Goal: Book appointment/travel/reservation

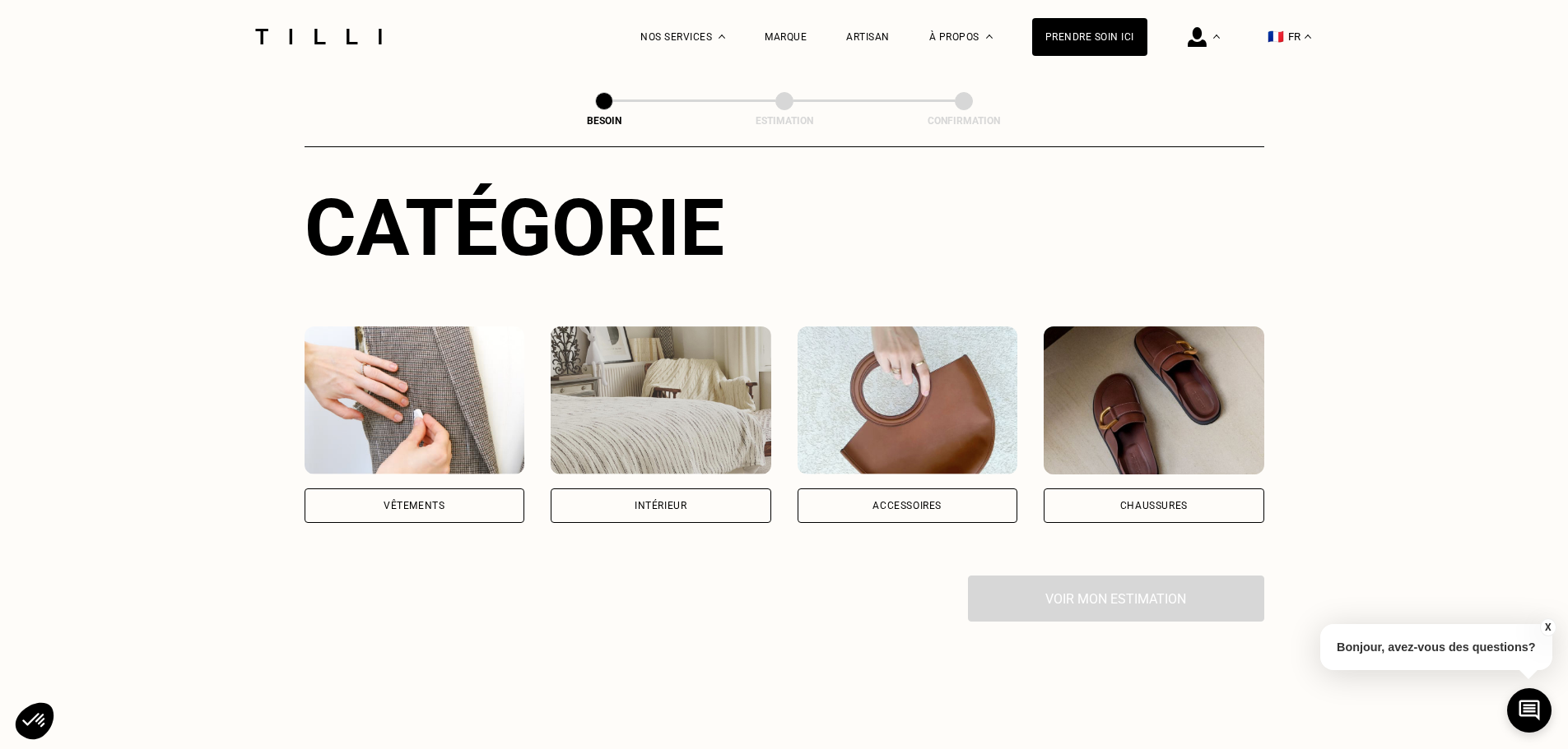
scroll to position [164, 0]
click at [431, 500] on div "Vêtements" at bounding box center [414, 505] width 61 height 10
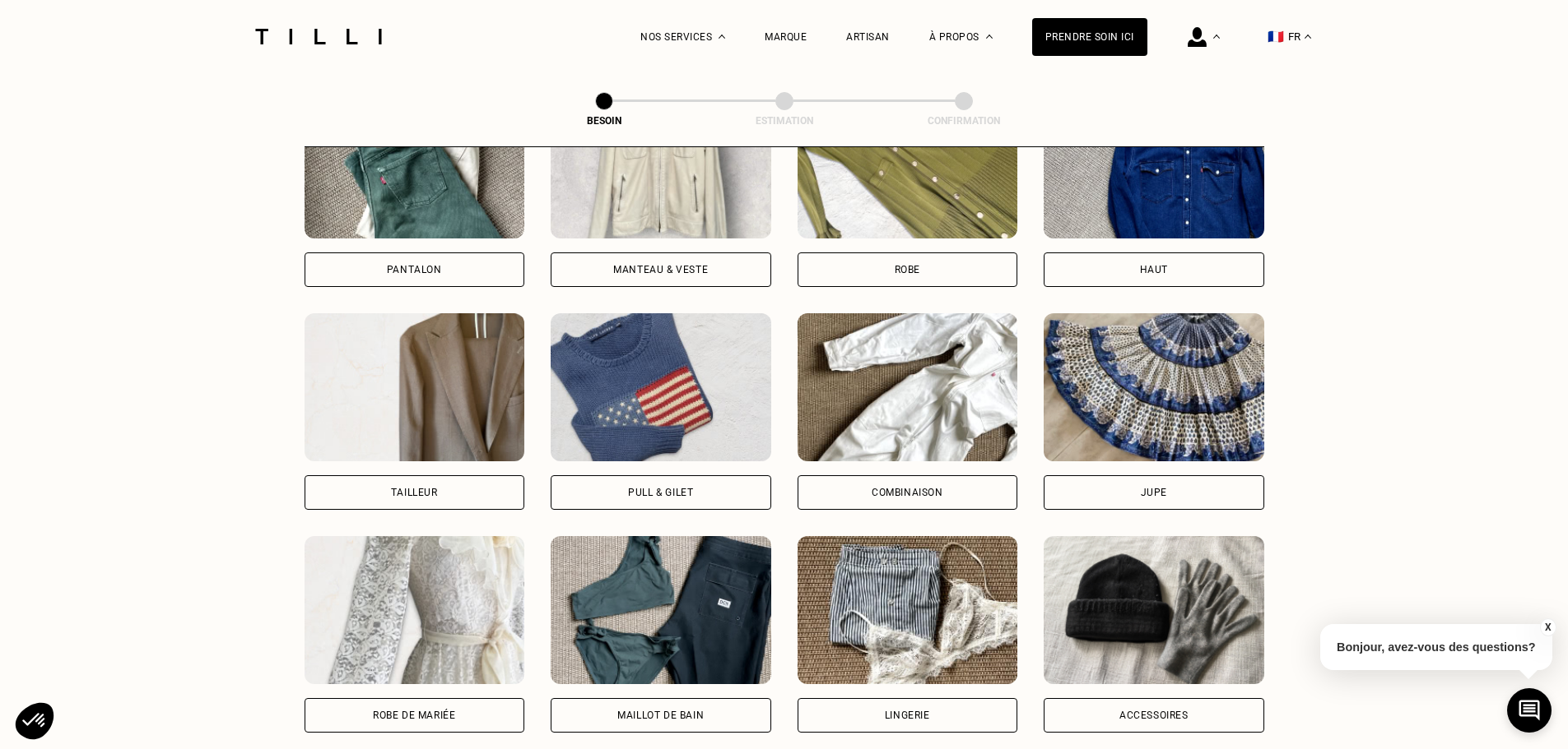
scroll to position [847, 0]
click at [414, 487] on div "Tailleur" at bounding box center [414, 492] width 47 height 10
select select "FR"
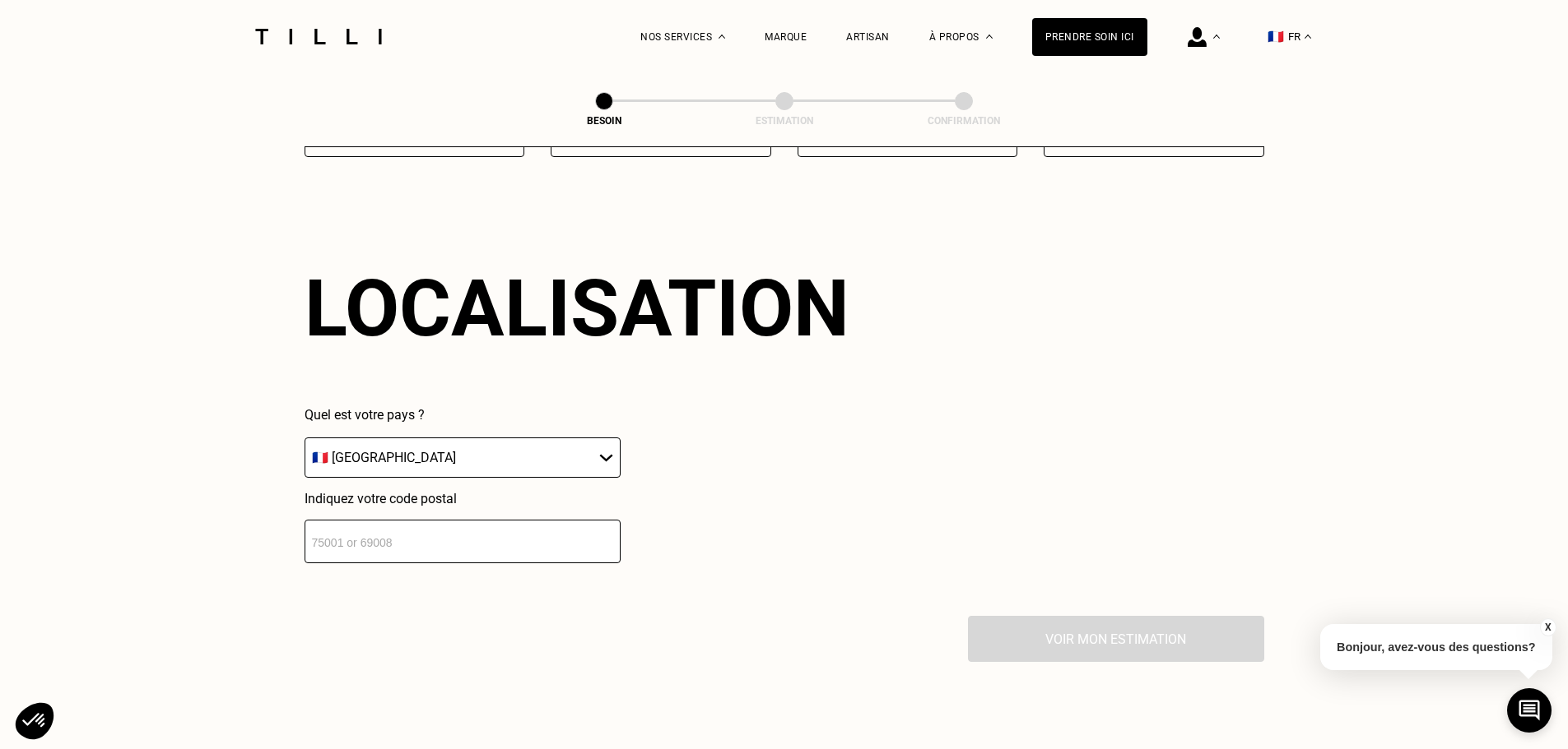
scroll to position [1433, 0]
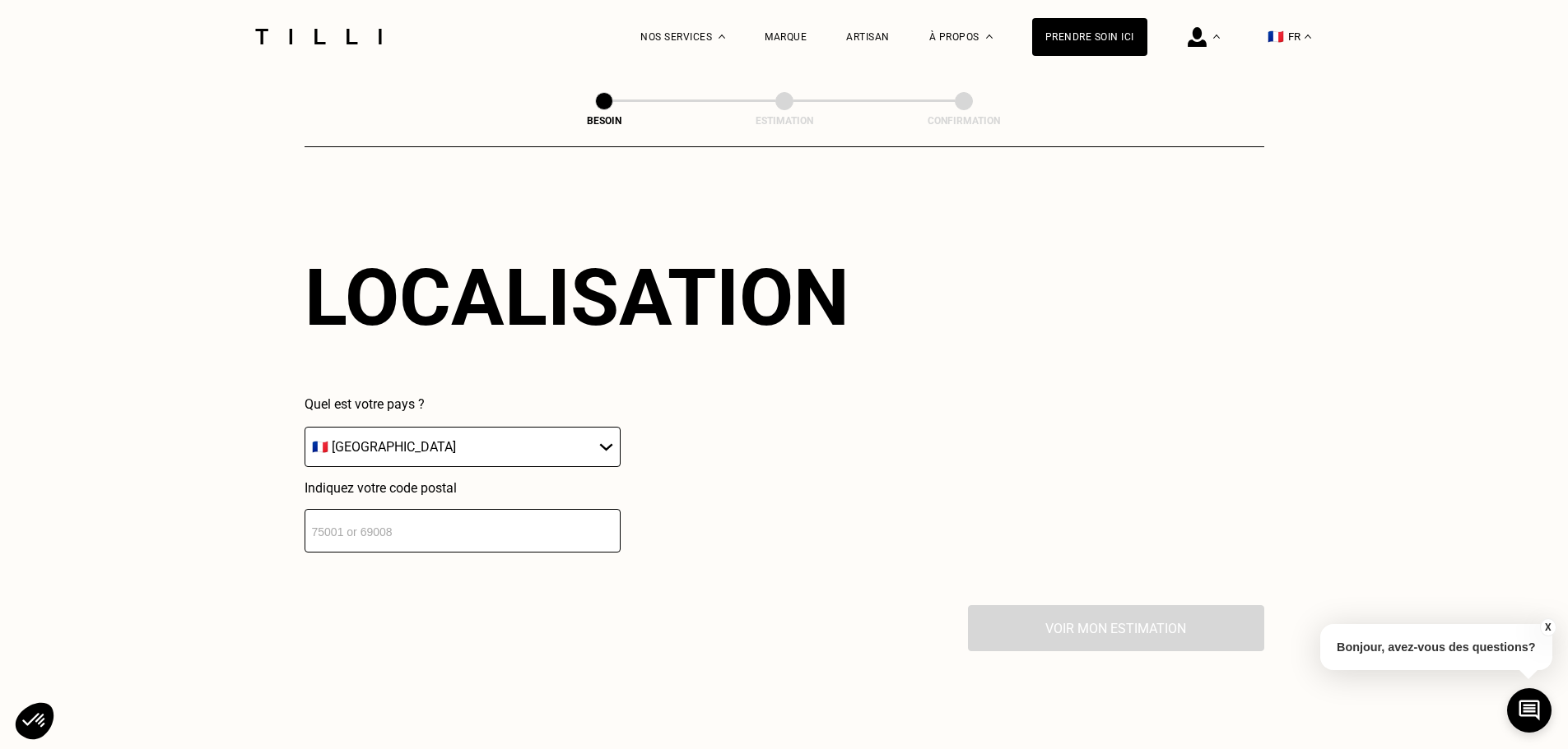
click at [379, 534] on input "number" at bounding box center [462, 530] width 316 height 44
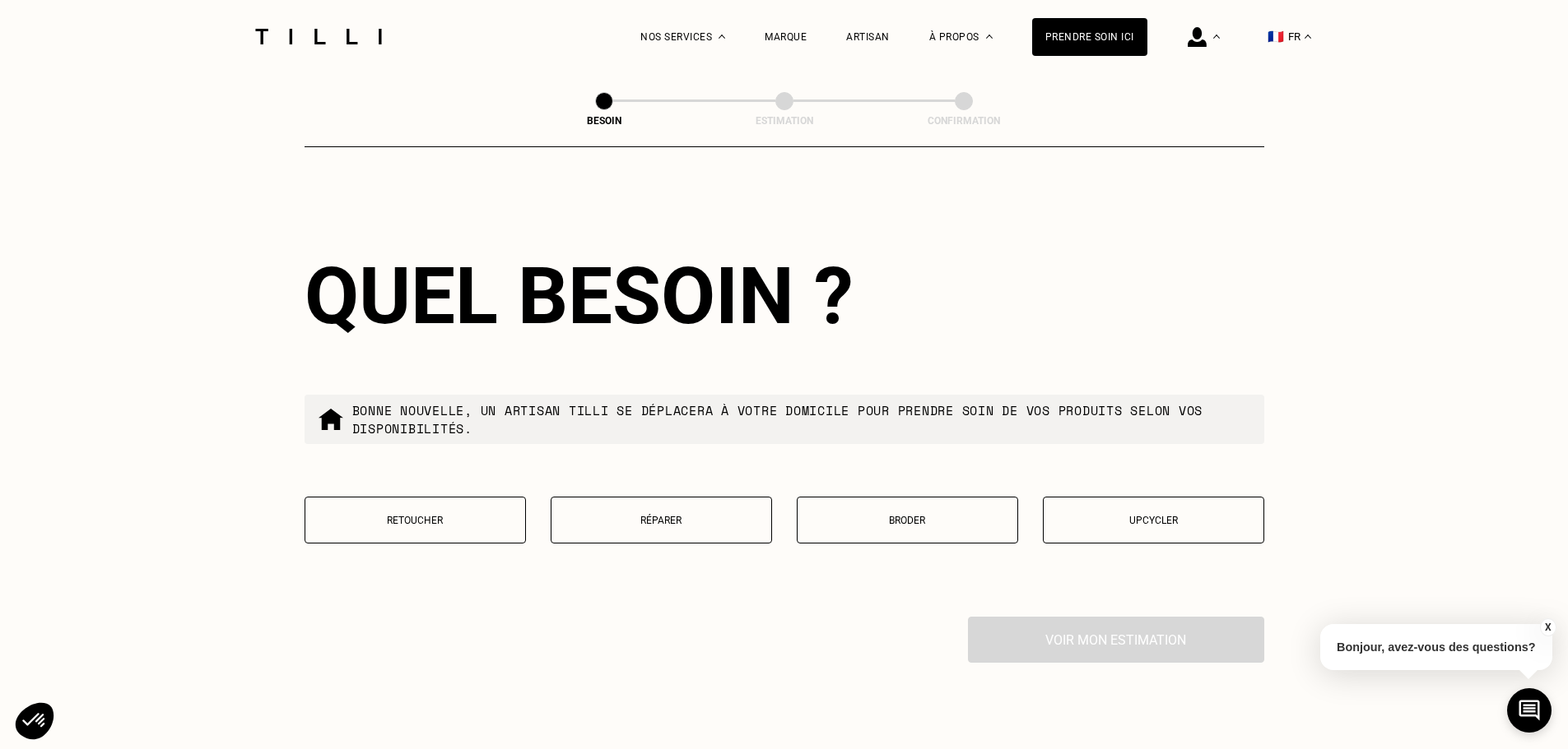
scroll to position [1842, 0]
type input "78700"
click at [646, 514] on p "Réparer" at bounding box center [661, 520] width 203 height 12
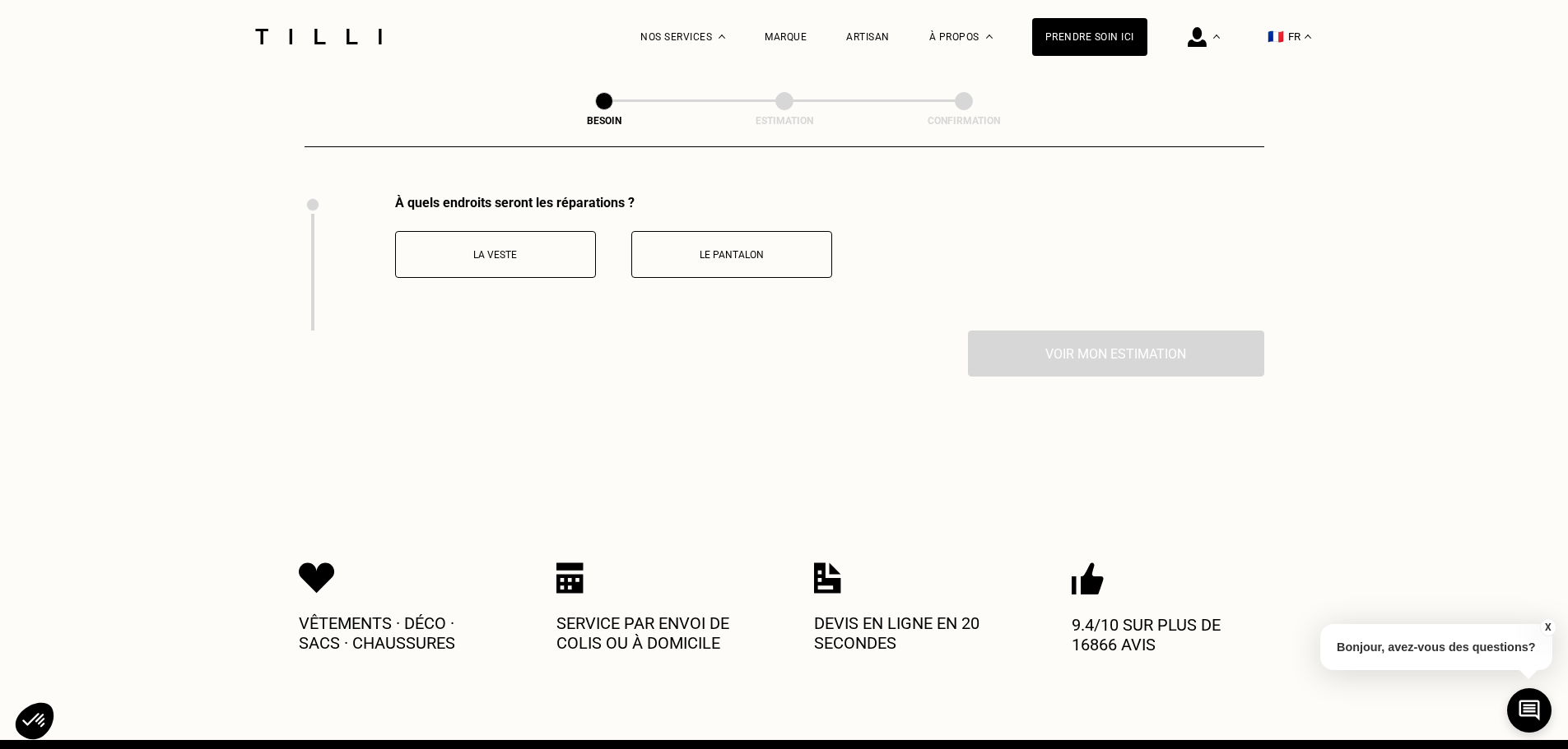
scroll to position [2264, 0]
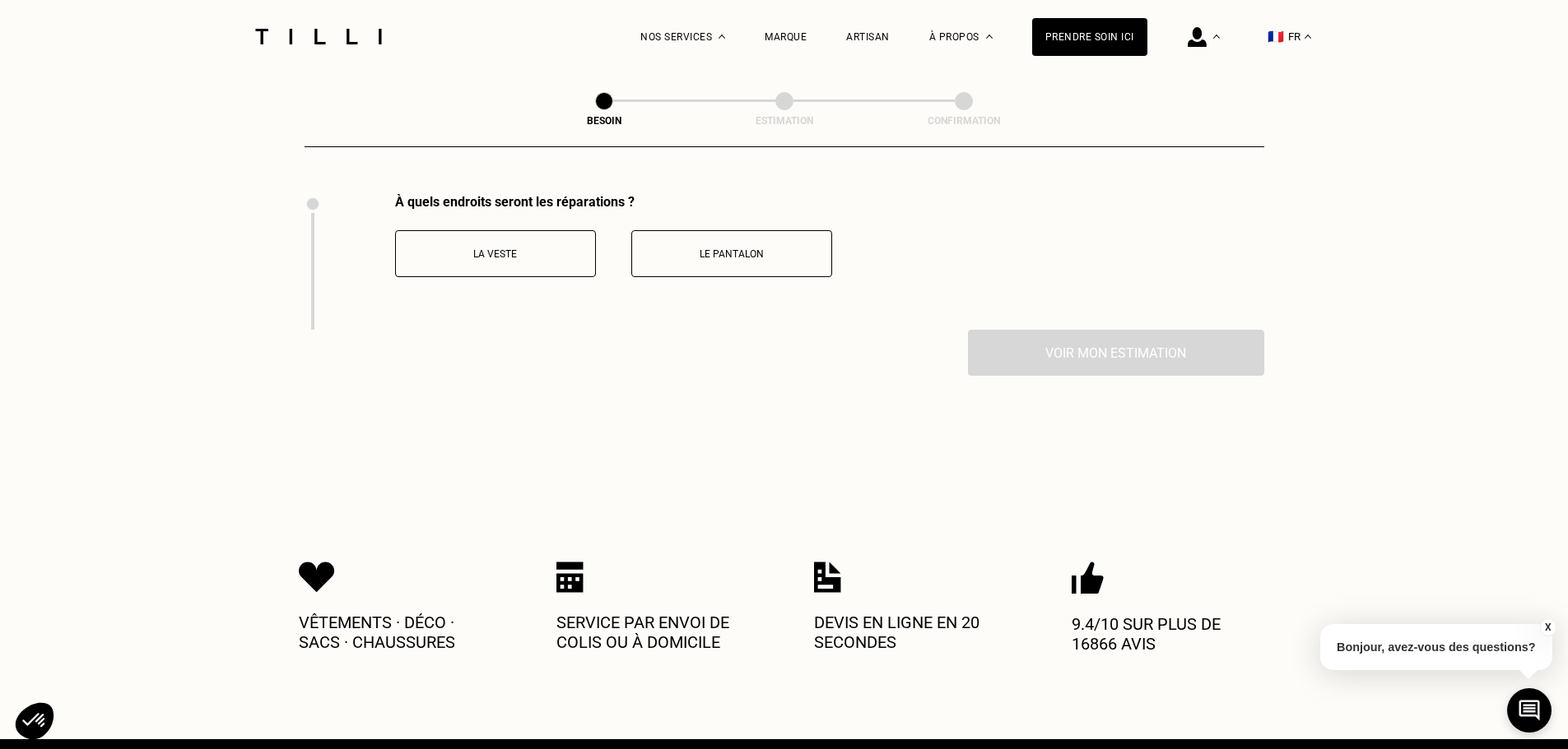
click at [713, 233] on button "Le pantalon" at bounding box center [731, 254] width 201 height 47
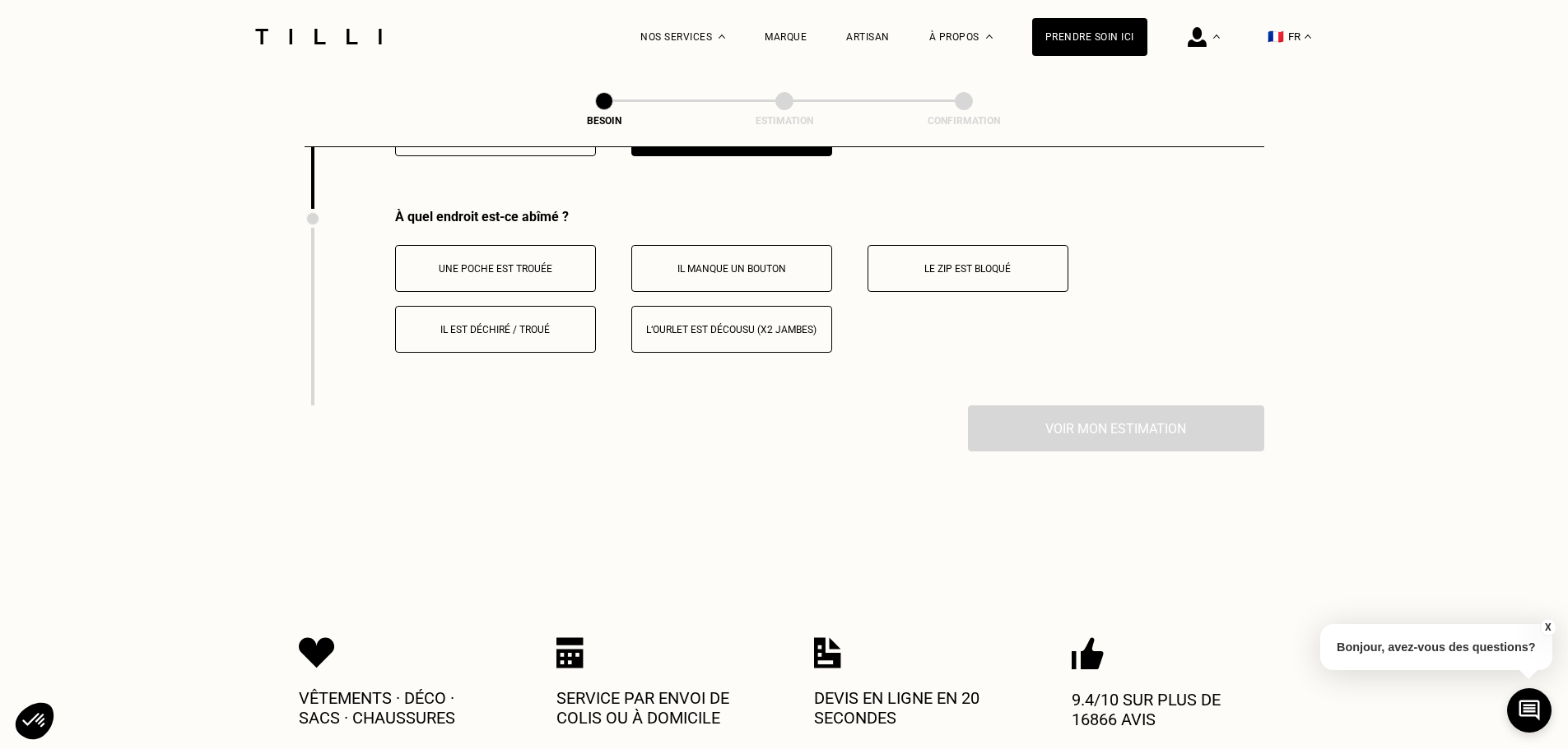
scroll to position [2399, 0]
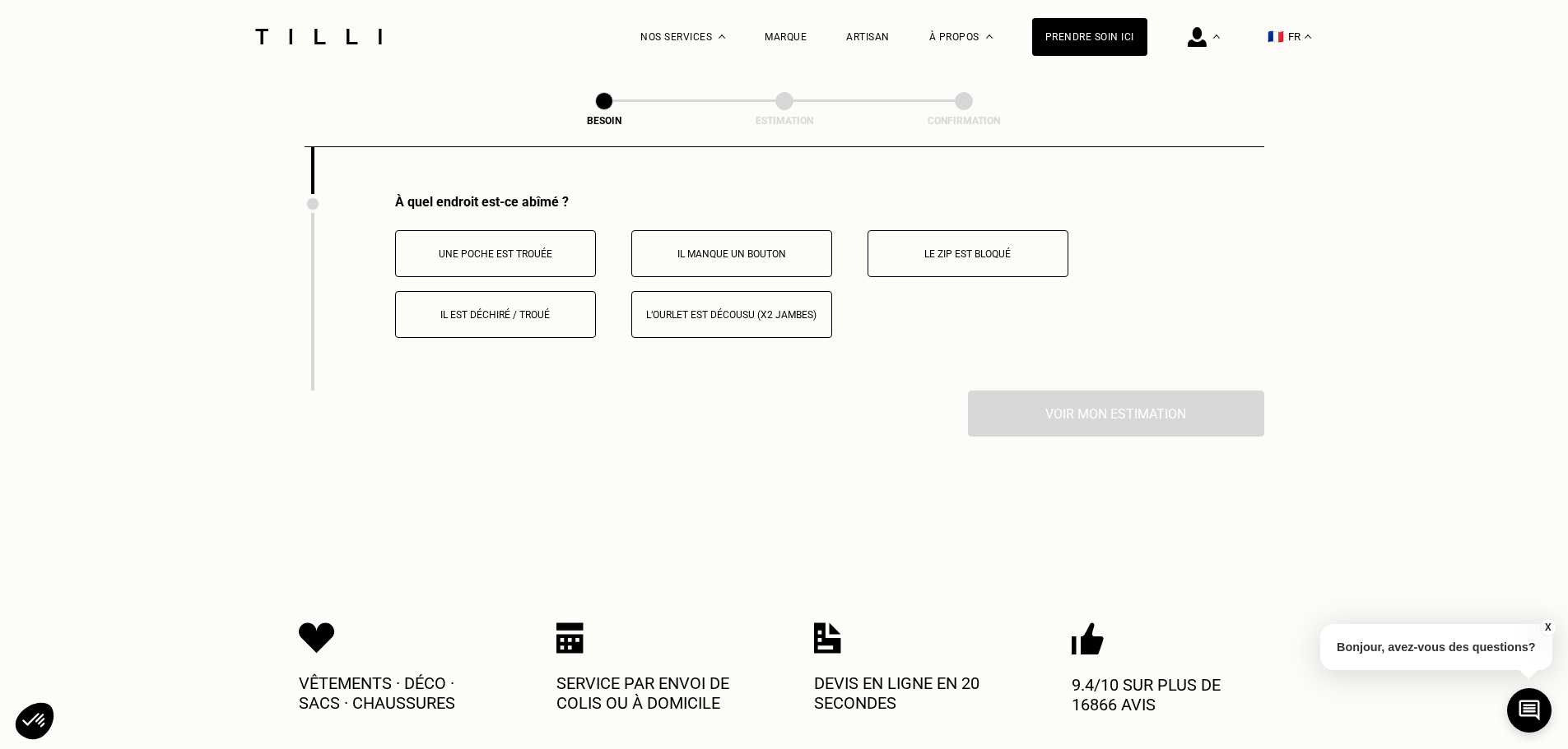
click at [501, 309] on p "Il est déchiré / troué" at bounding box center [496, 315] width 183 height 12
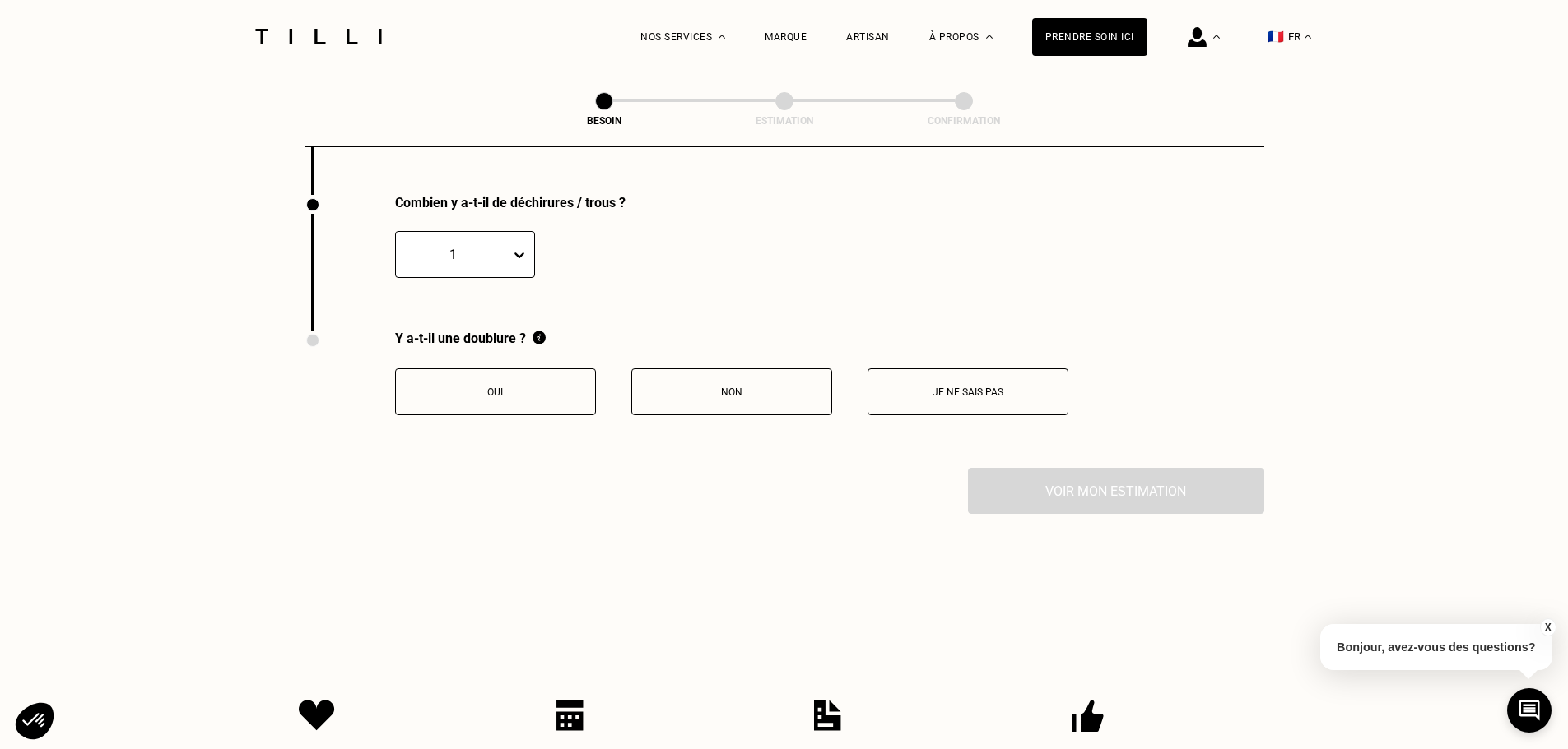
scroll to position [2596, 0]
click at [531, 239] on div at bounding box center [523, 254] width 23 height 29
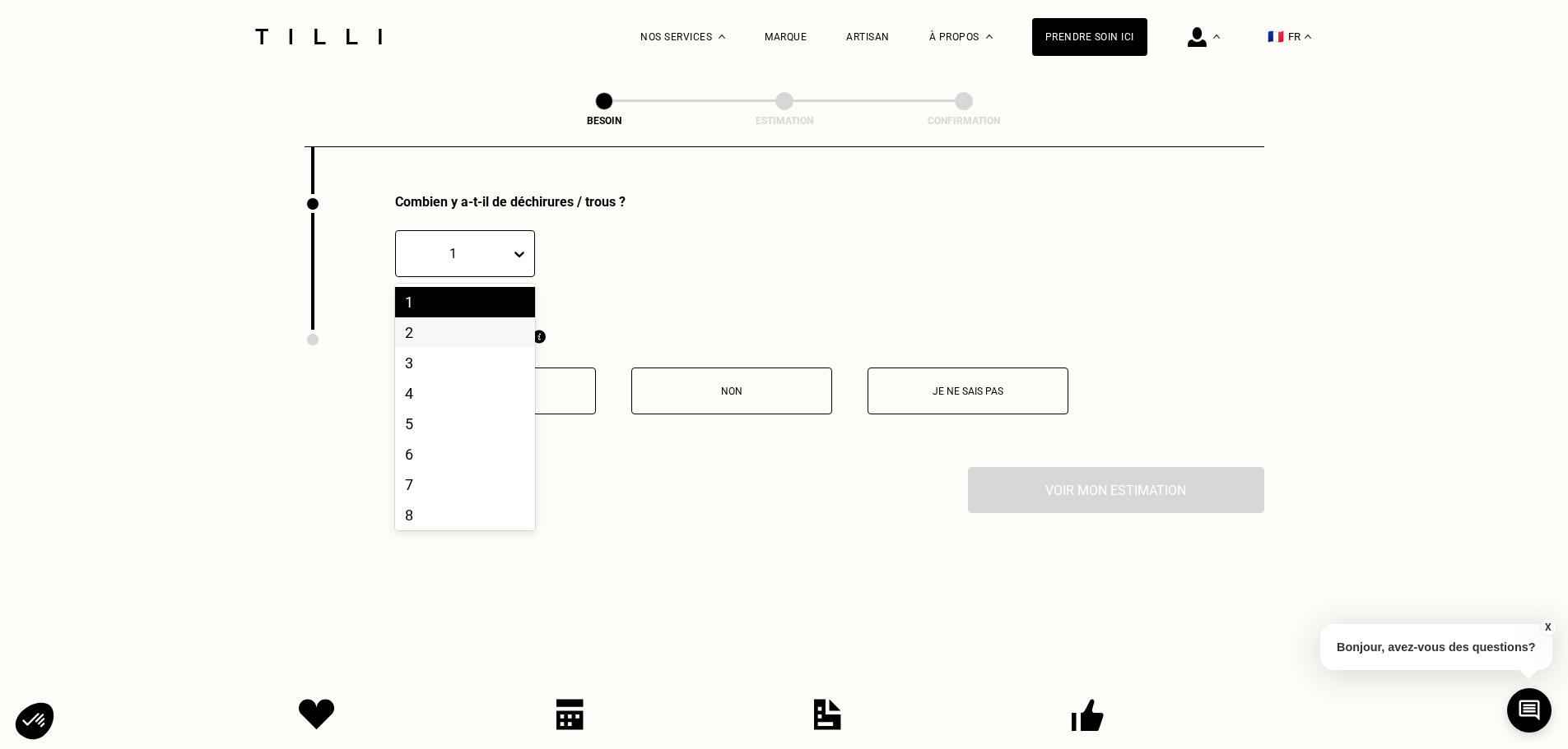
click at [474, 324] on div "2" at bounding box center [465, 332] width 140 height 30
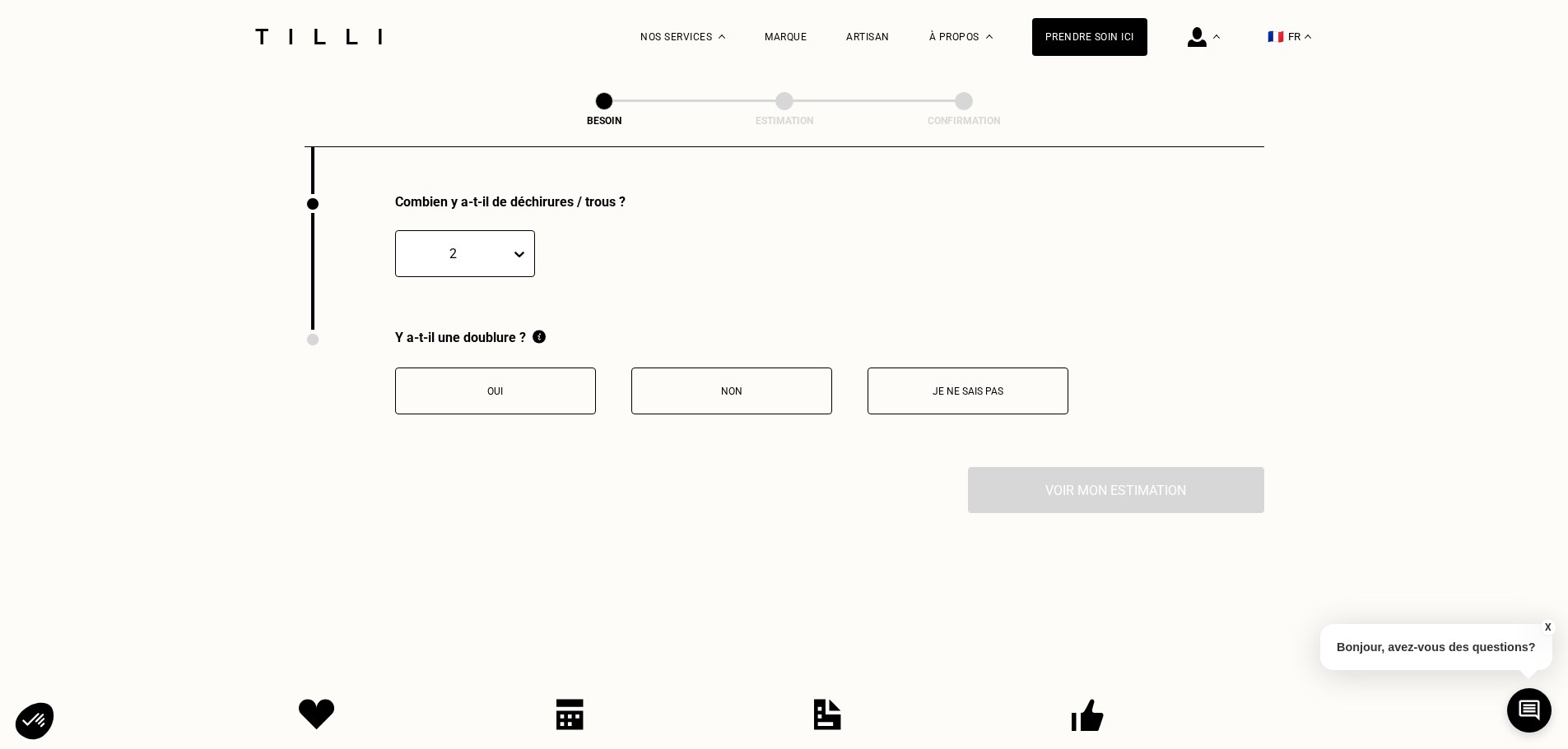
click at [889, 367] on button "Je ne sais pas" at bounding box center [967, 391] width 201 height 47
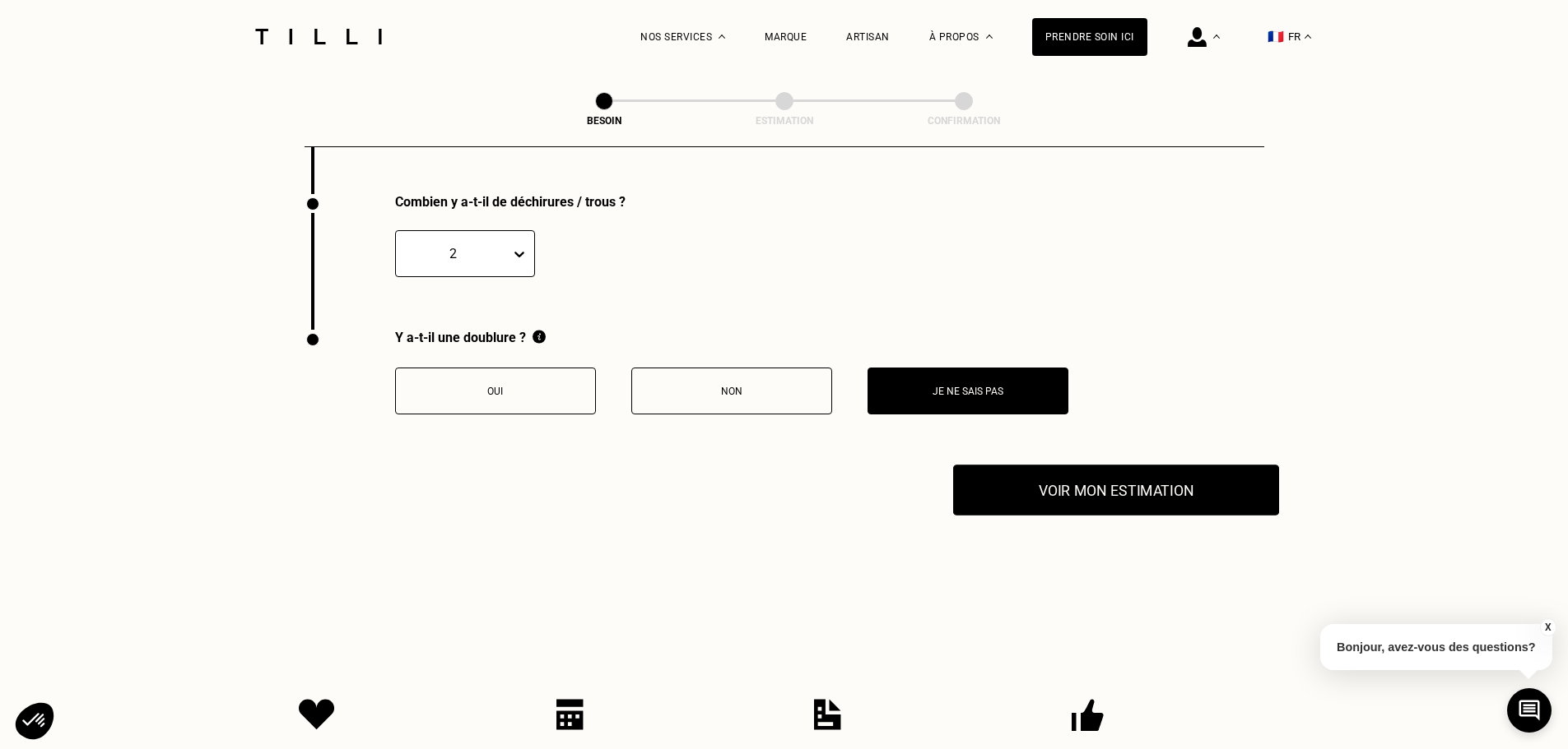
click at [1004, 480] on button "Voir mon estimation" at bounding box center [1115, 490] width 326 height 51
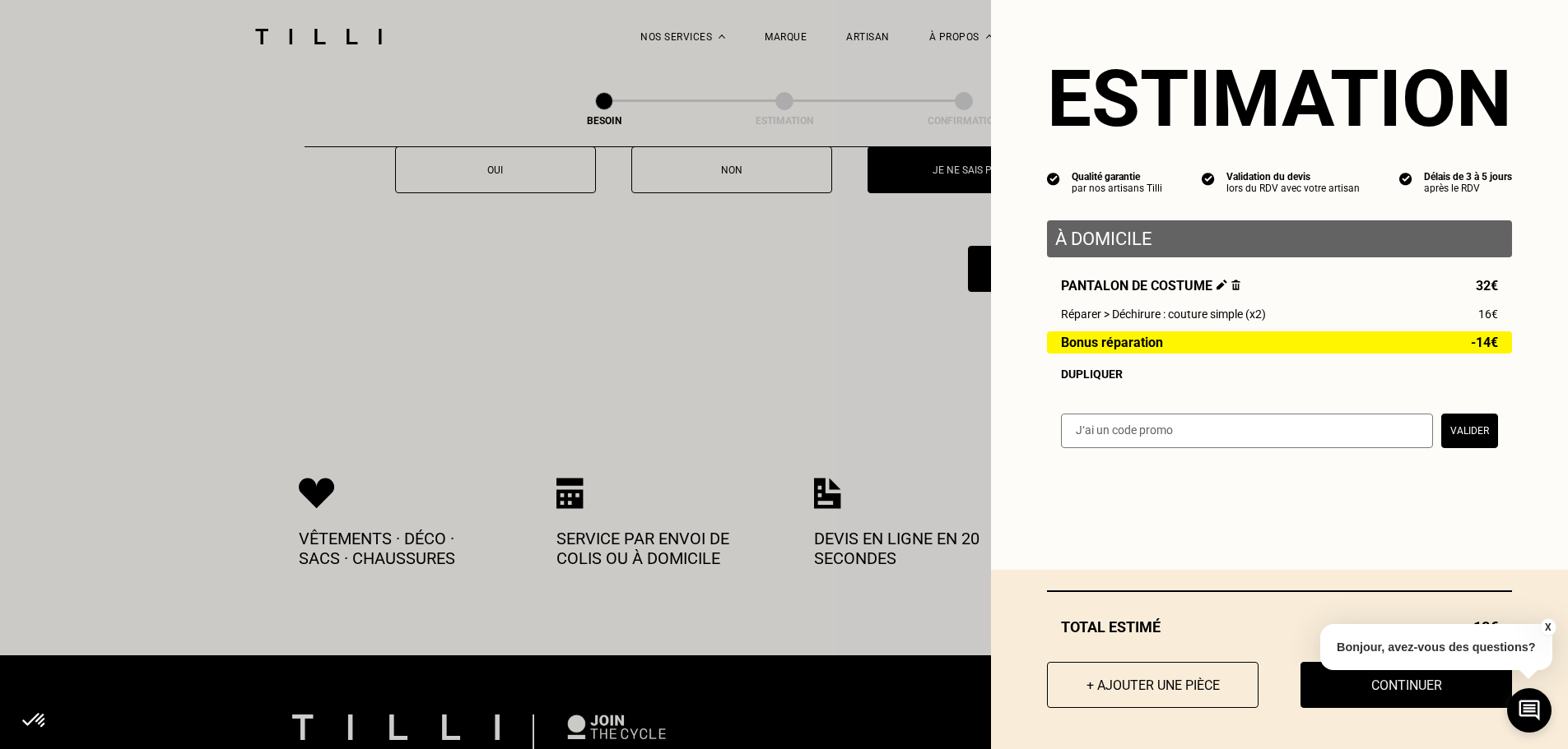
scroll to position [2843, 0]
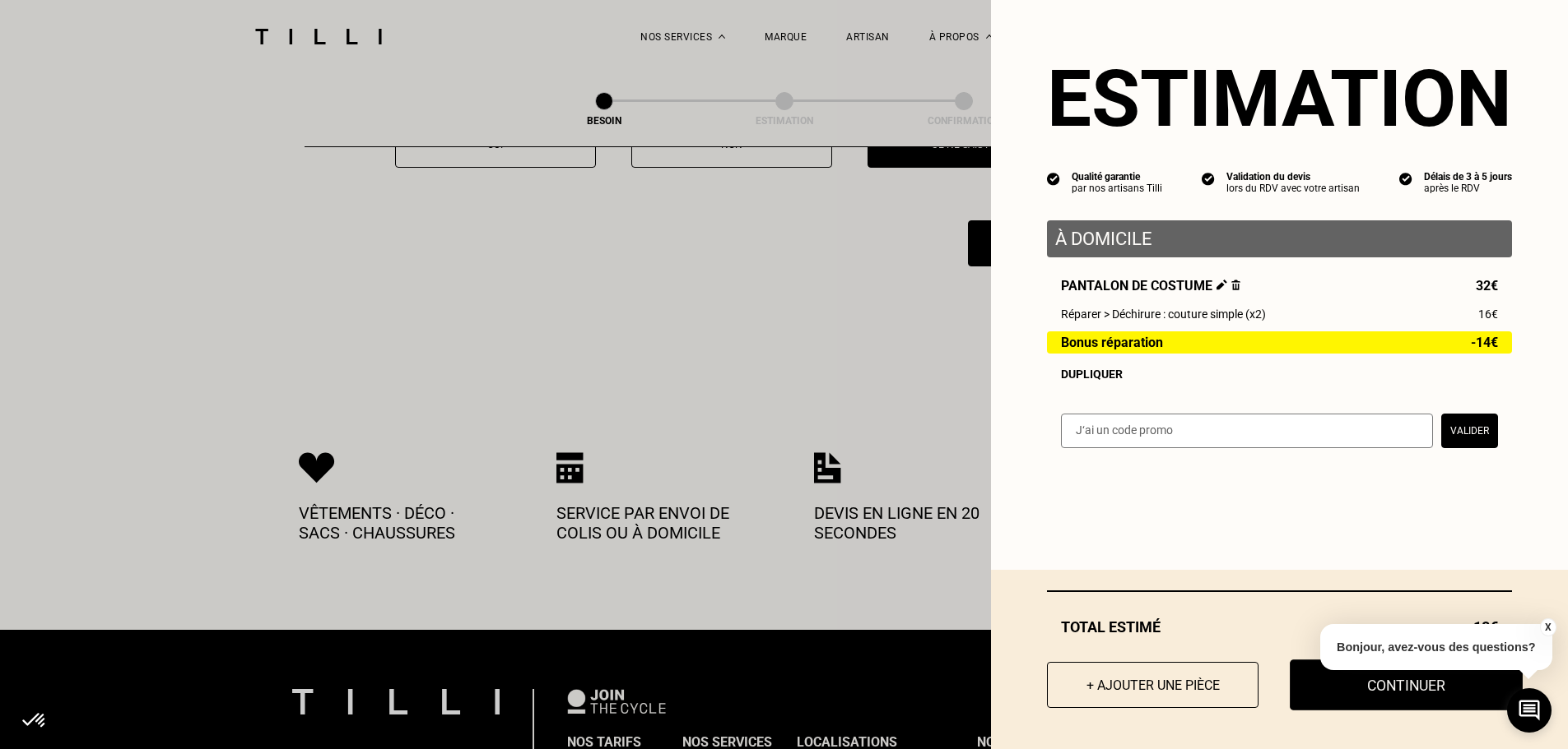
click at [1360, 691] on button "Continuer" at bounding box center [1407, 685] width 233 height 51
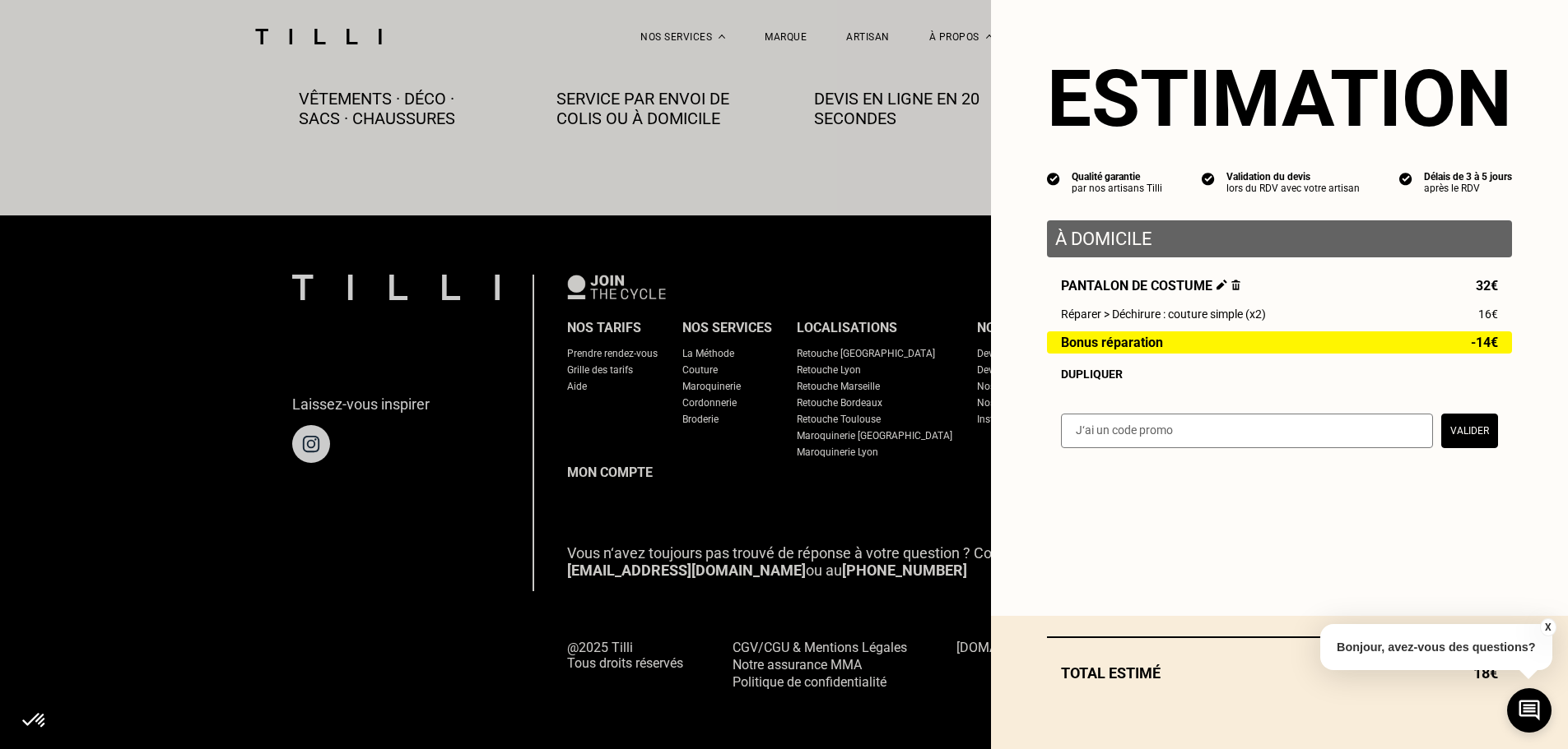
scroll to position [917, 0]
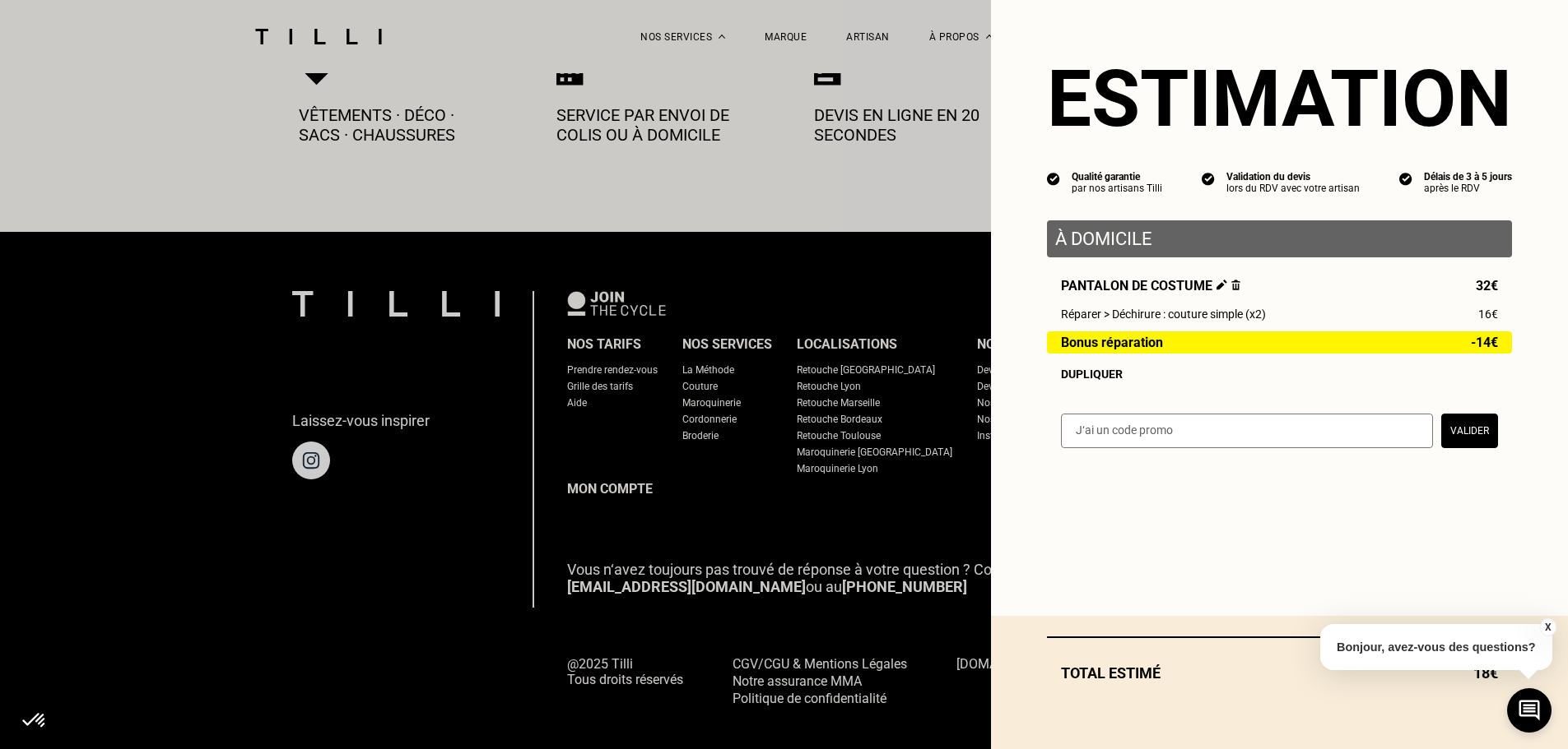
select select "FR"
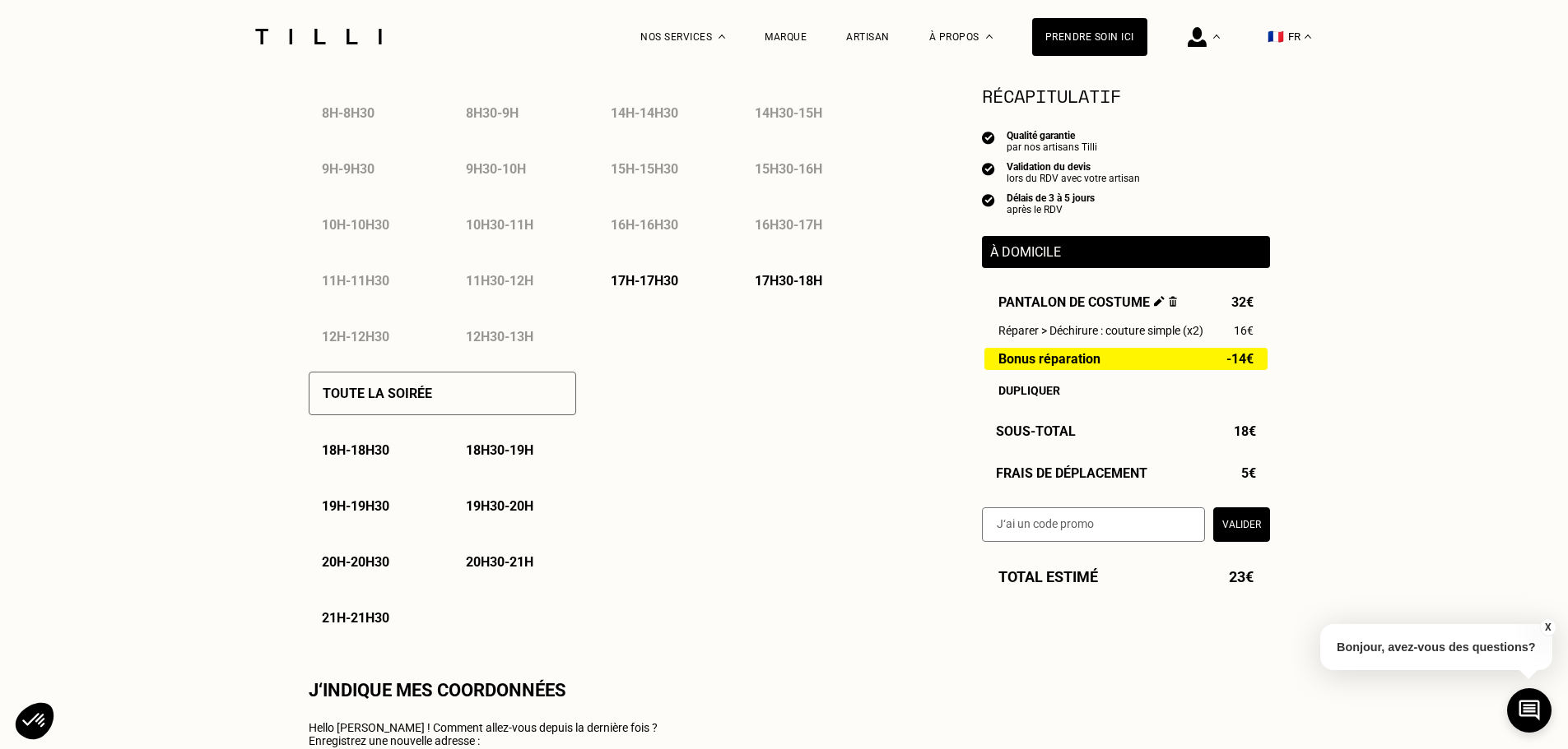
type input "06 26 91 83 73"
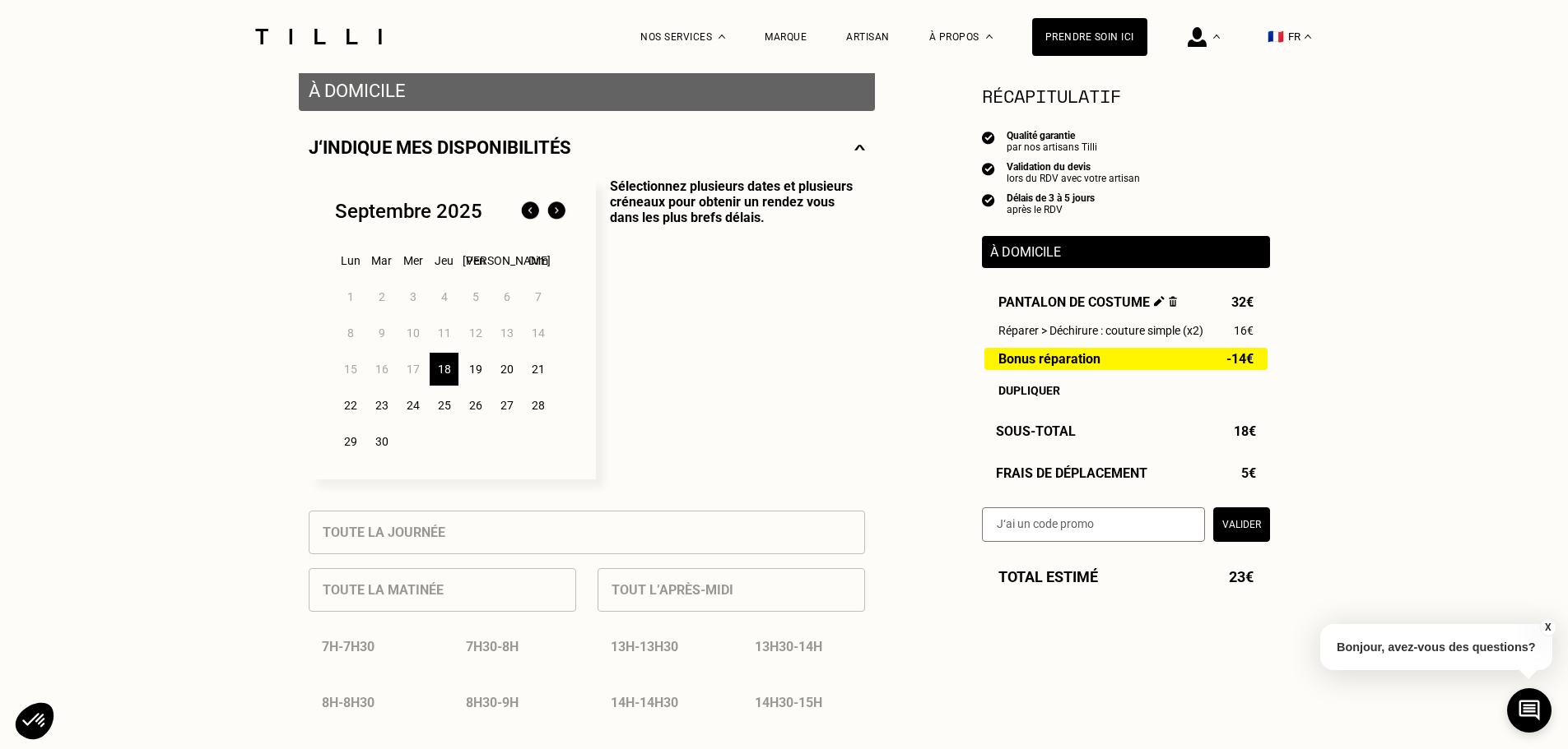
scroll to position [329, 0]
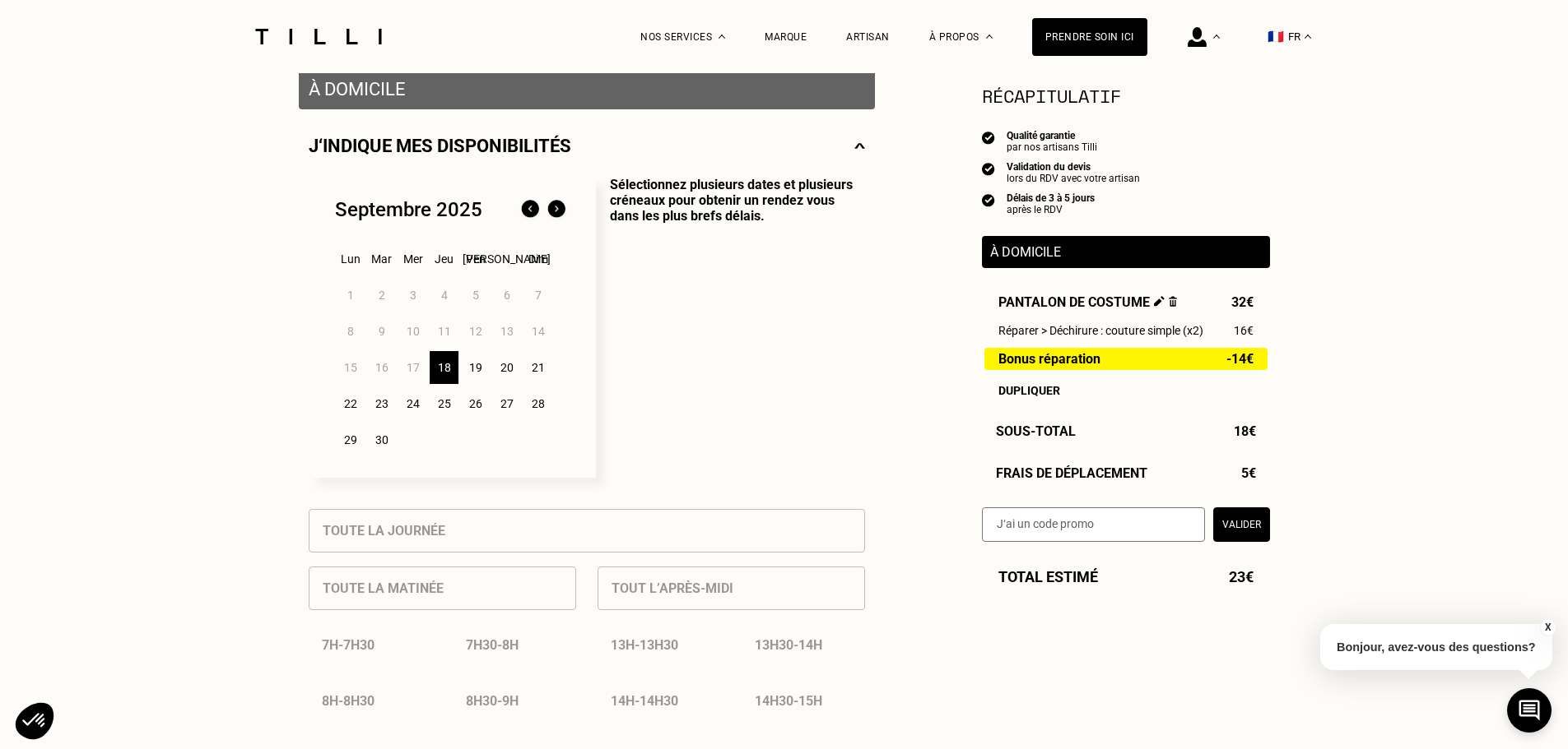
click at [477, 369] on div "19" at bounding box center [475, 367] width 29 height 33
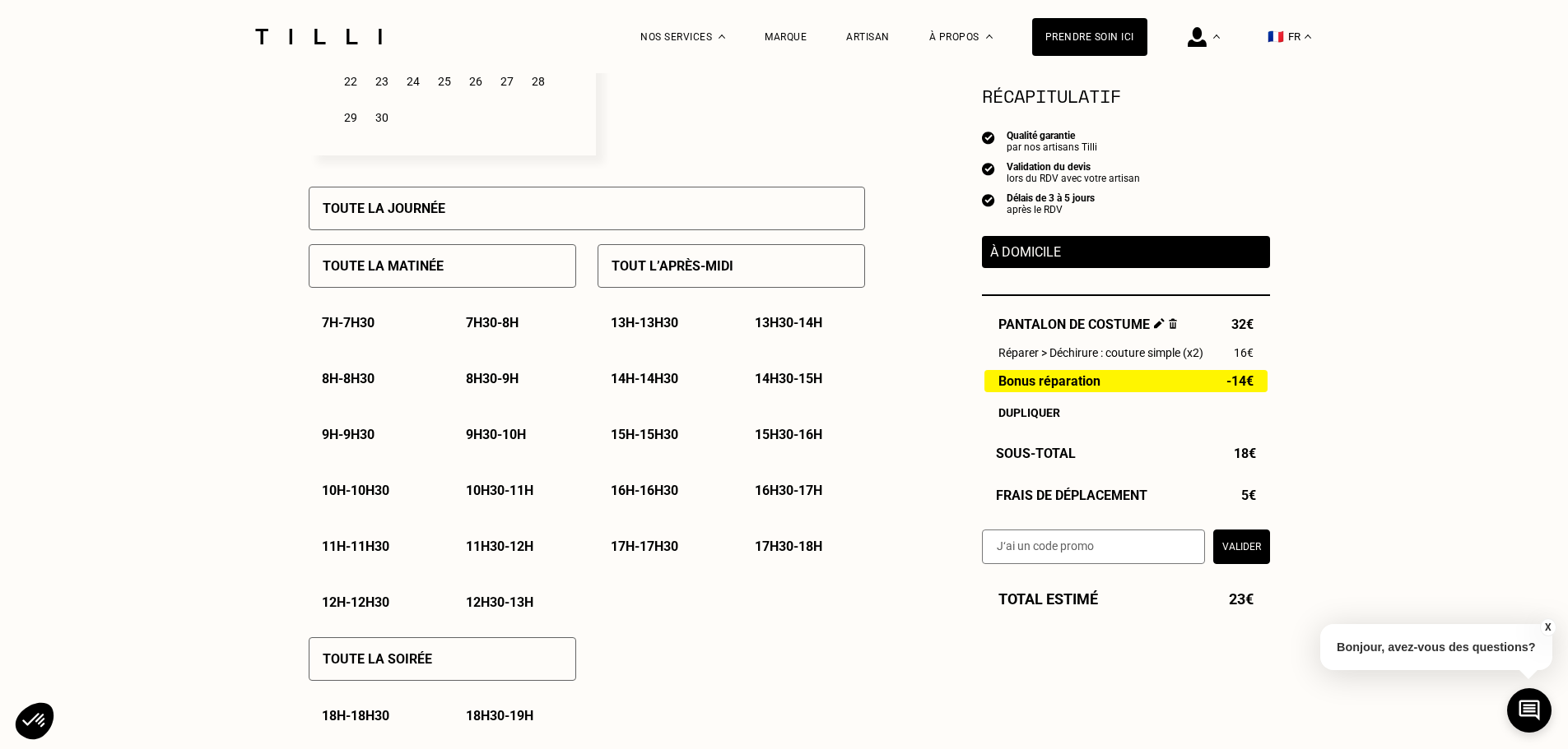
scroll to position [658, 0]
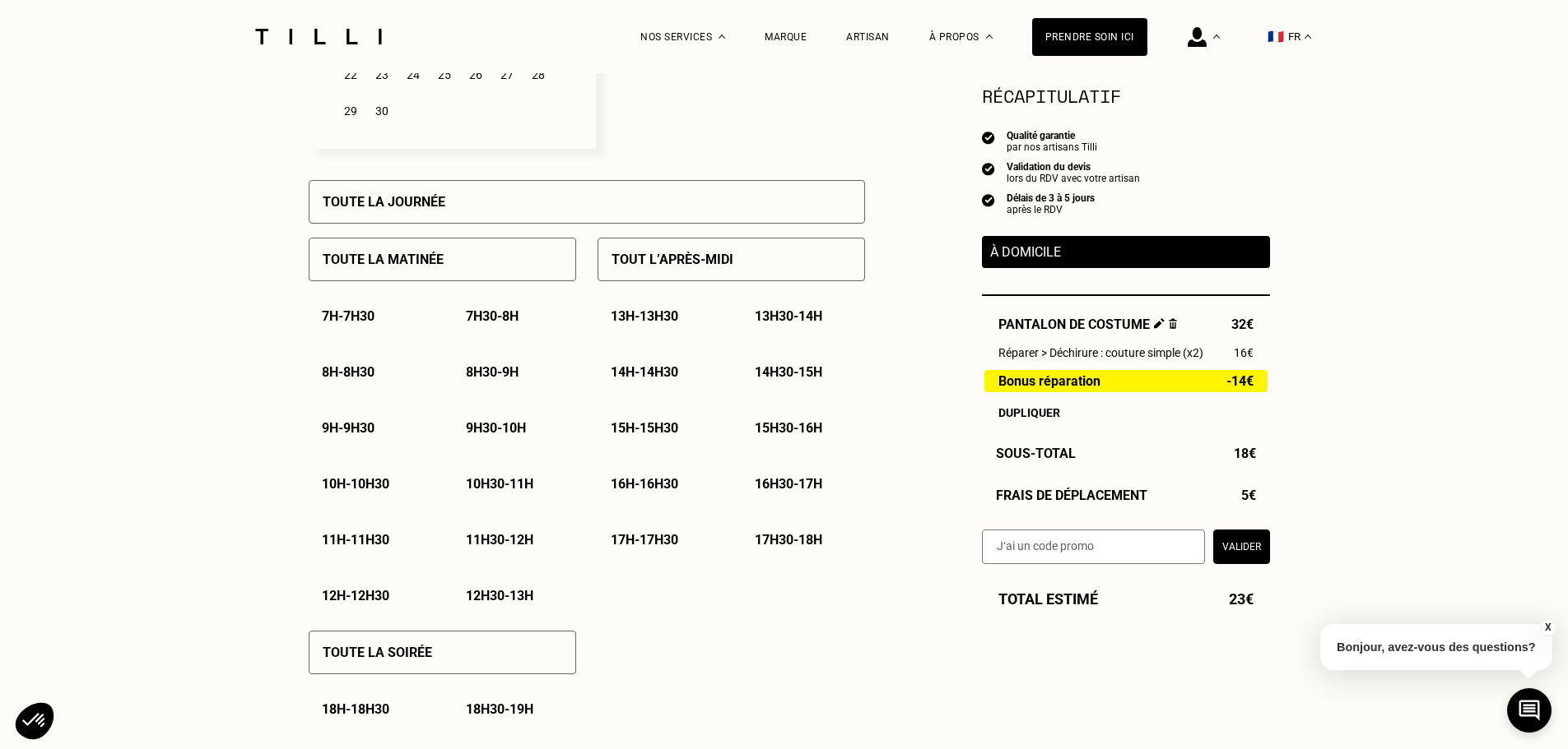
click at [371, 433] on p "9h - 9h30" at bounding box center [348, 428] width 52 height 16
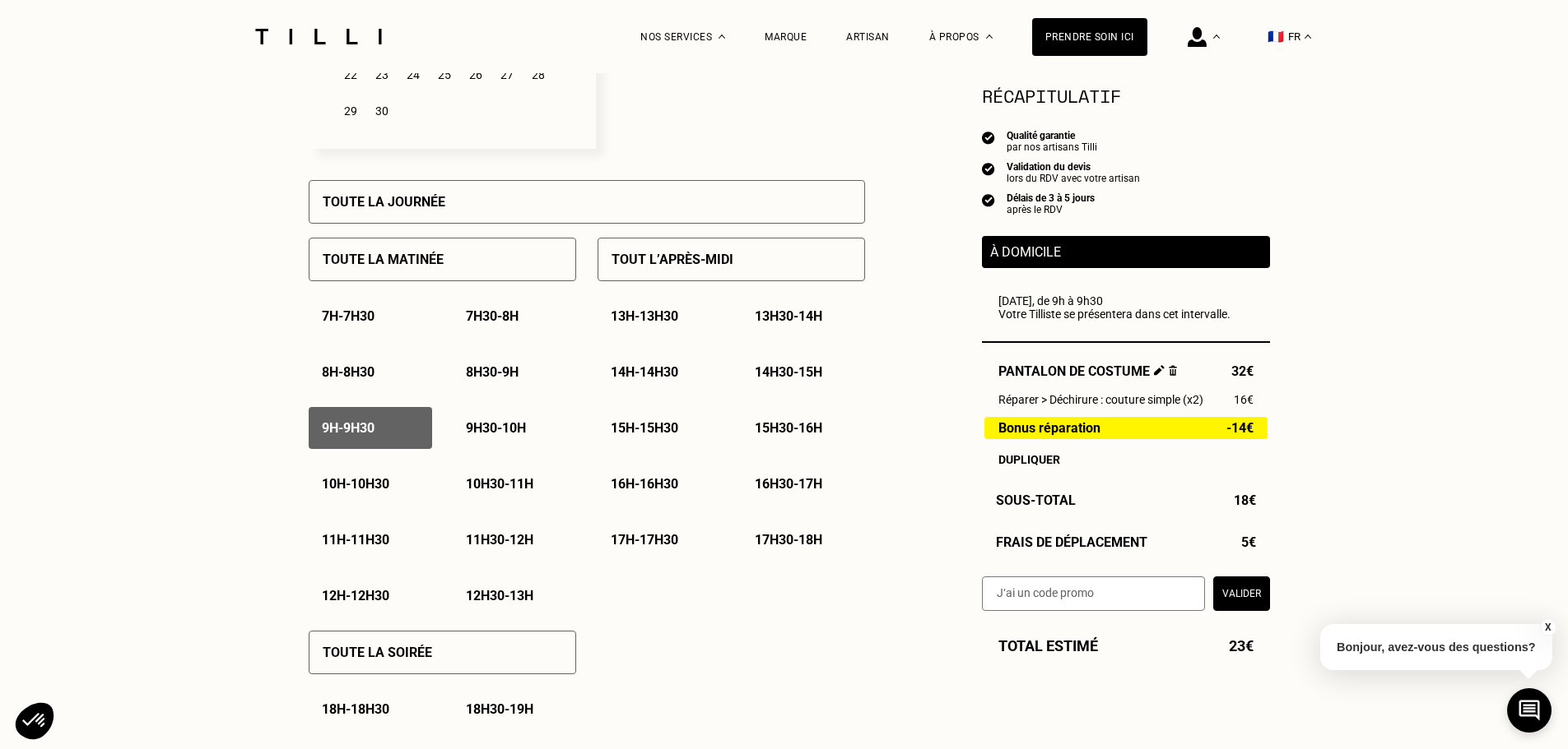
click at [478, 436] on p "9h30 - 10h" at bounding box center [496, 428] width 60 height 16
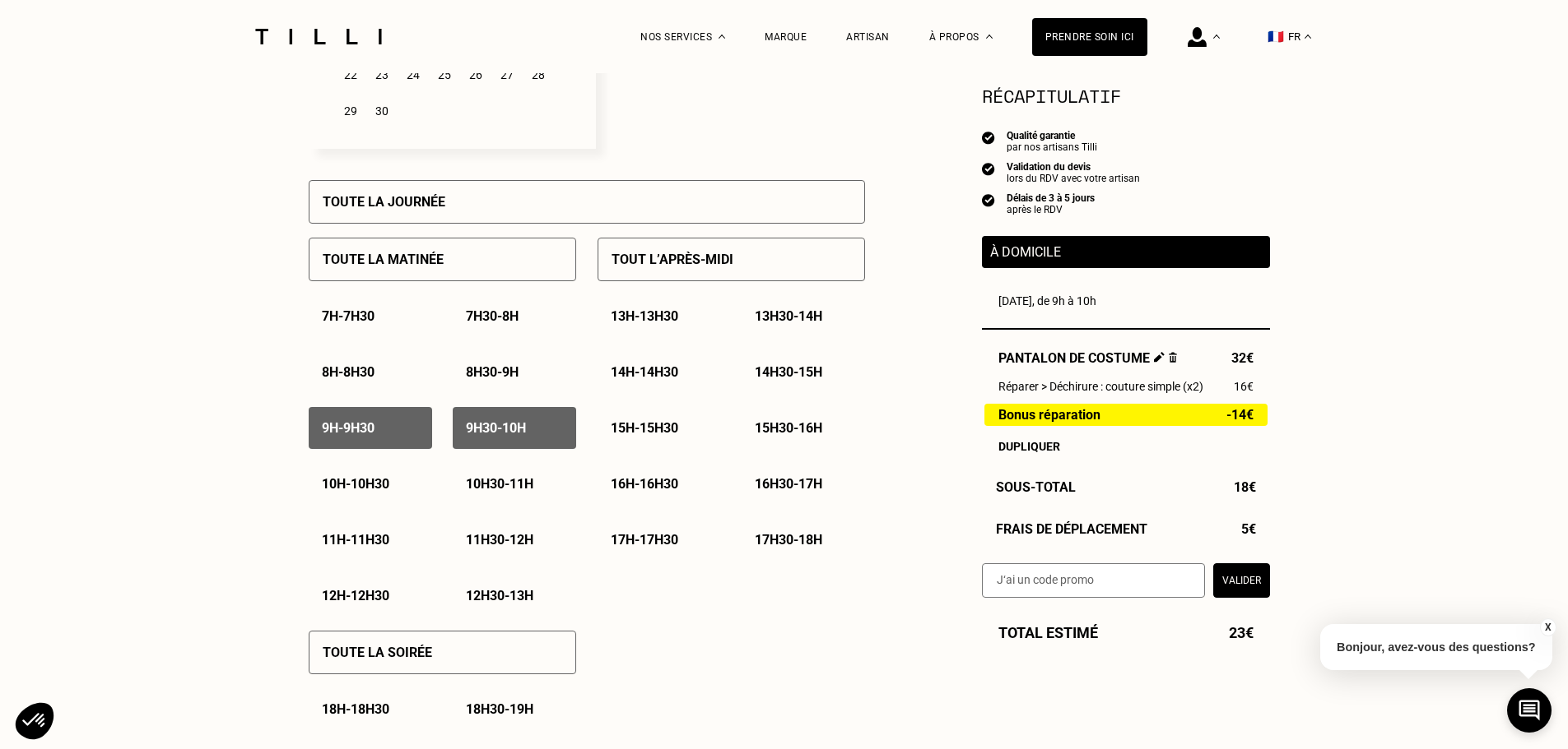
click at [346, 479] on div "10h - 10h30" at bounding box center [369, 484] width 123 height 42
click at [513, 485] on p "10h30 - 11h" at bounding box center [499, 484] width 67 height 16
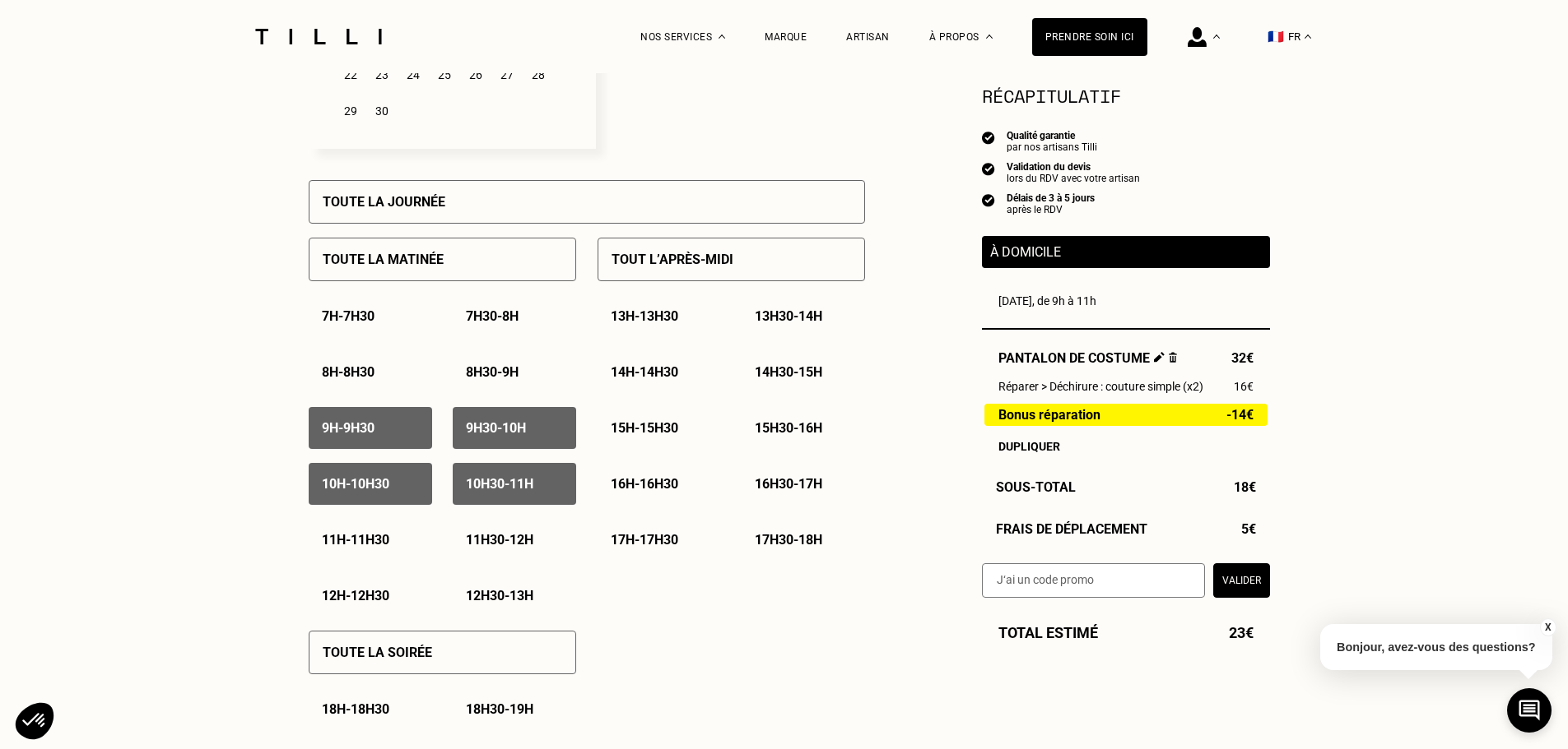
click at [349, 554] on div "11h - 11h30" at bounding box center [369, 539] width 123 height 42
click at [496, 538] on p "11h30 - 12h" at bounding box center [499, 540] width 67 height 16
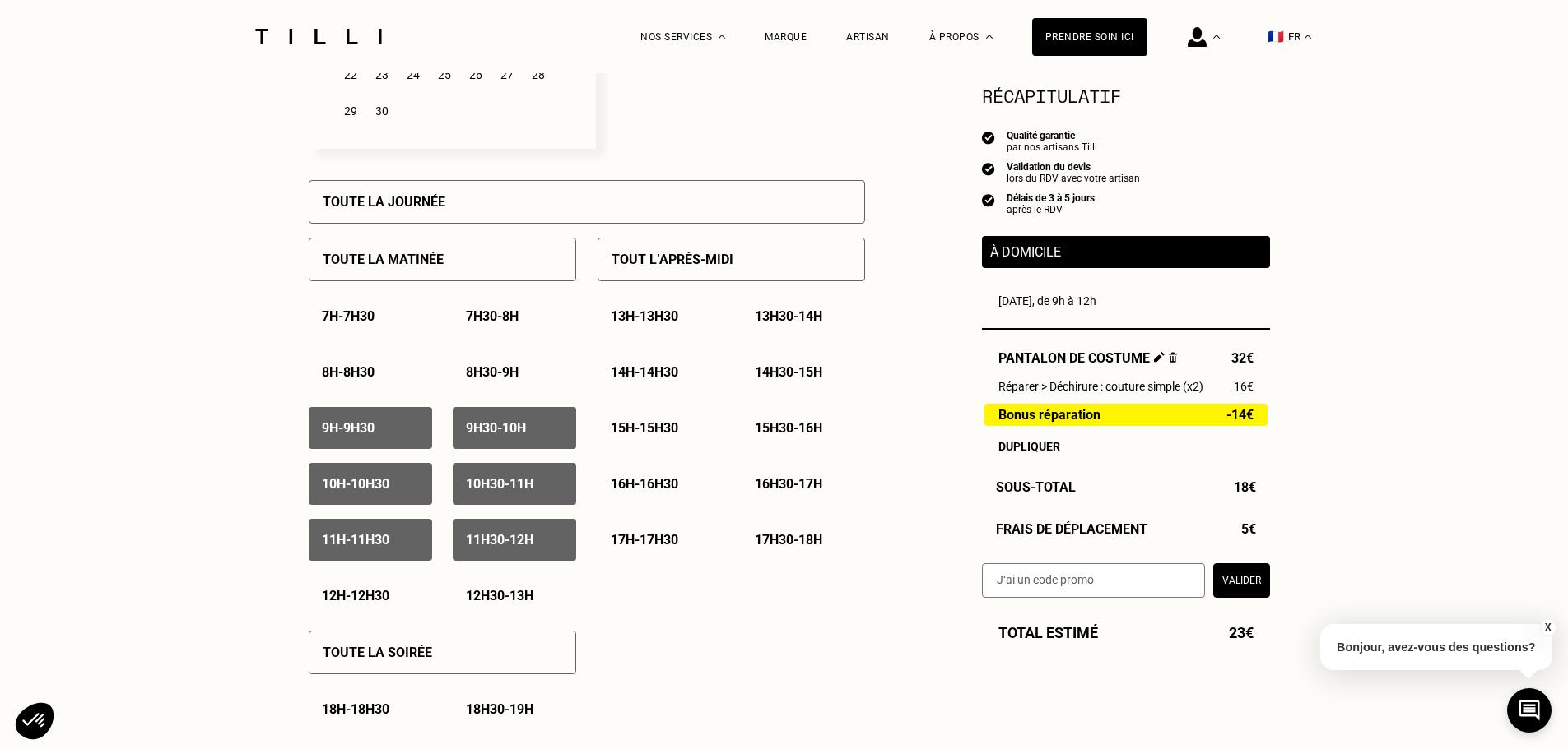
click at [359, 599] on p "12h - 12h30" at bounding box center [355, 596] width 67 height 16
click at [784, 318] on p "13h30 - 14h" at bounding box center [787, 316] width 67 height 16
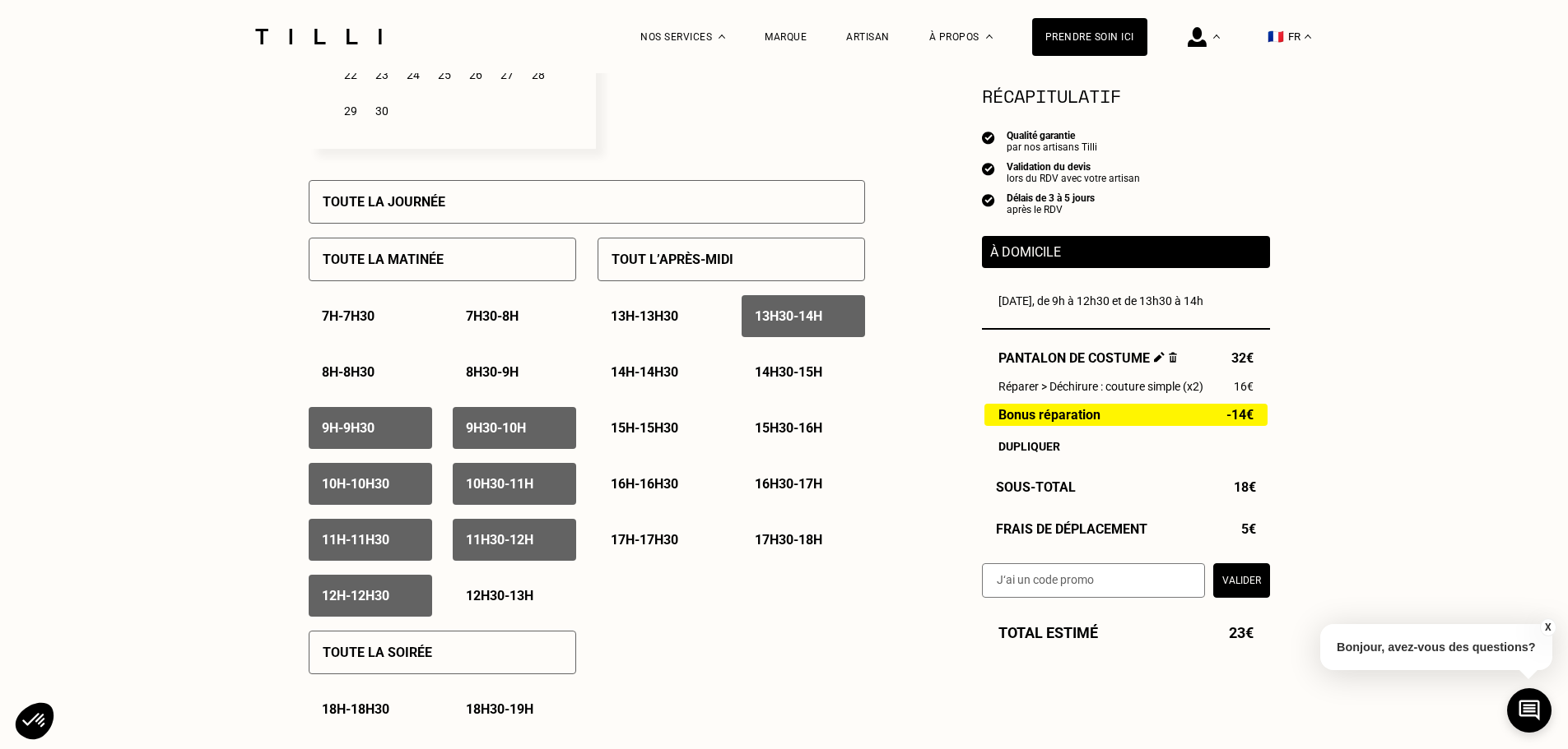
click at [667, 373] on p "14h - 14h30" at bounding box center [644, 372] width 67 height 16
click at [799, 373] on p "14h30 - 15h" at bounding box center [787, 372] width 67 height 16
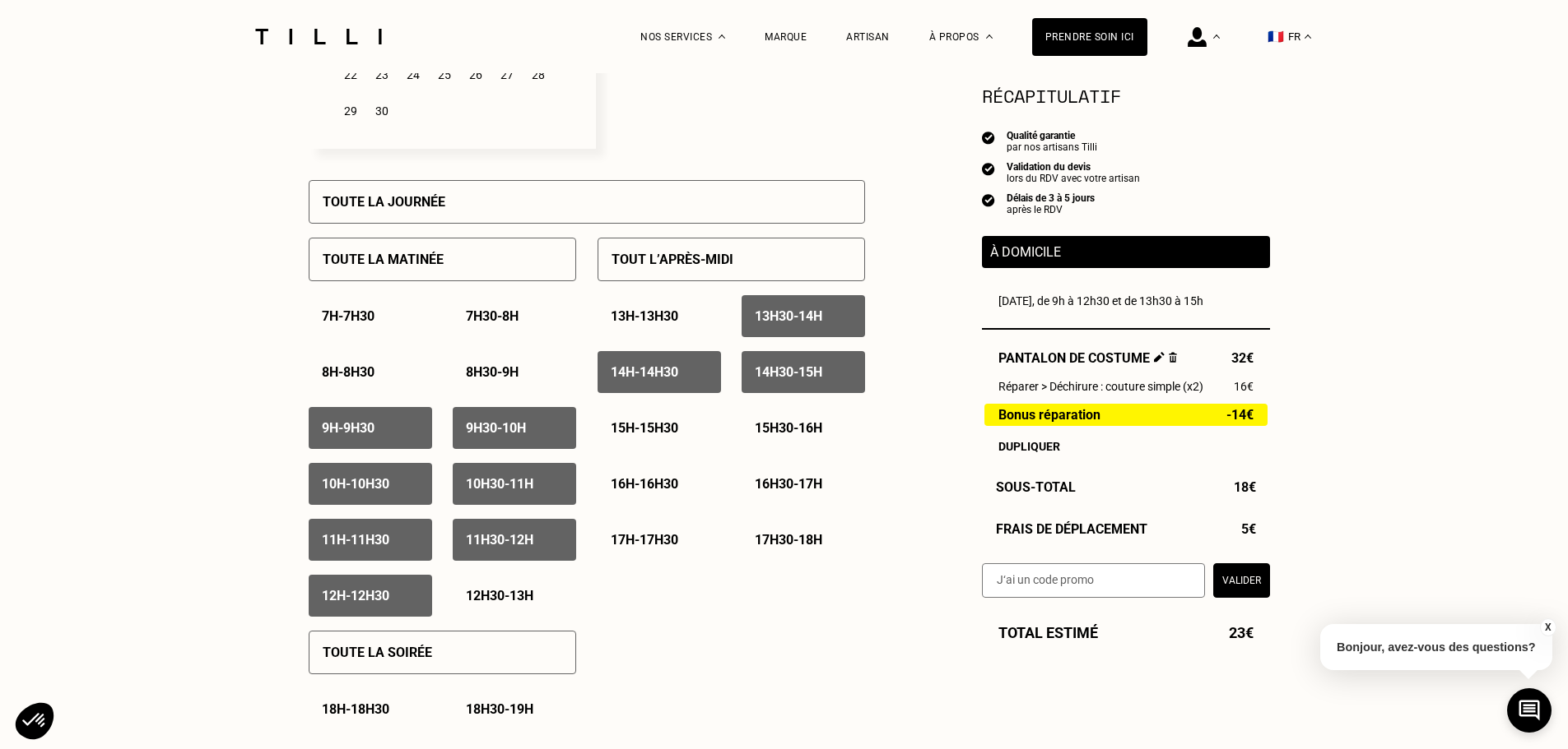
click at [642, 426] on div "15h - 15h30" at bounding box center [659, 427] width 123 height 42
click at [805, 426] on p "15h30 - 16h" at bounding box center [787, 428] width 67 height 16
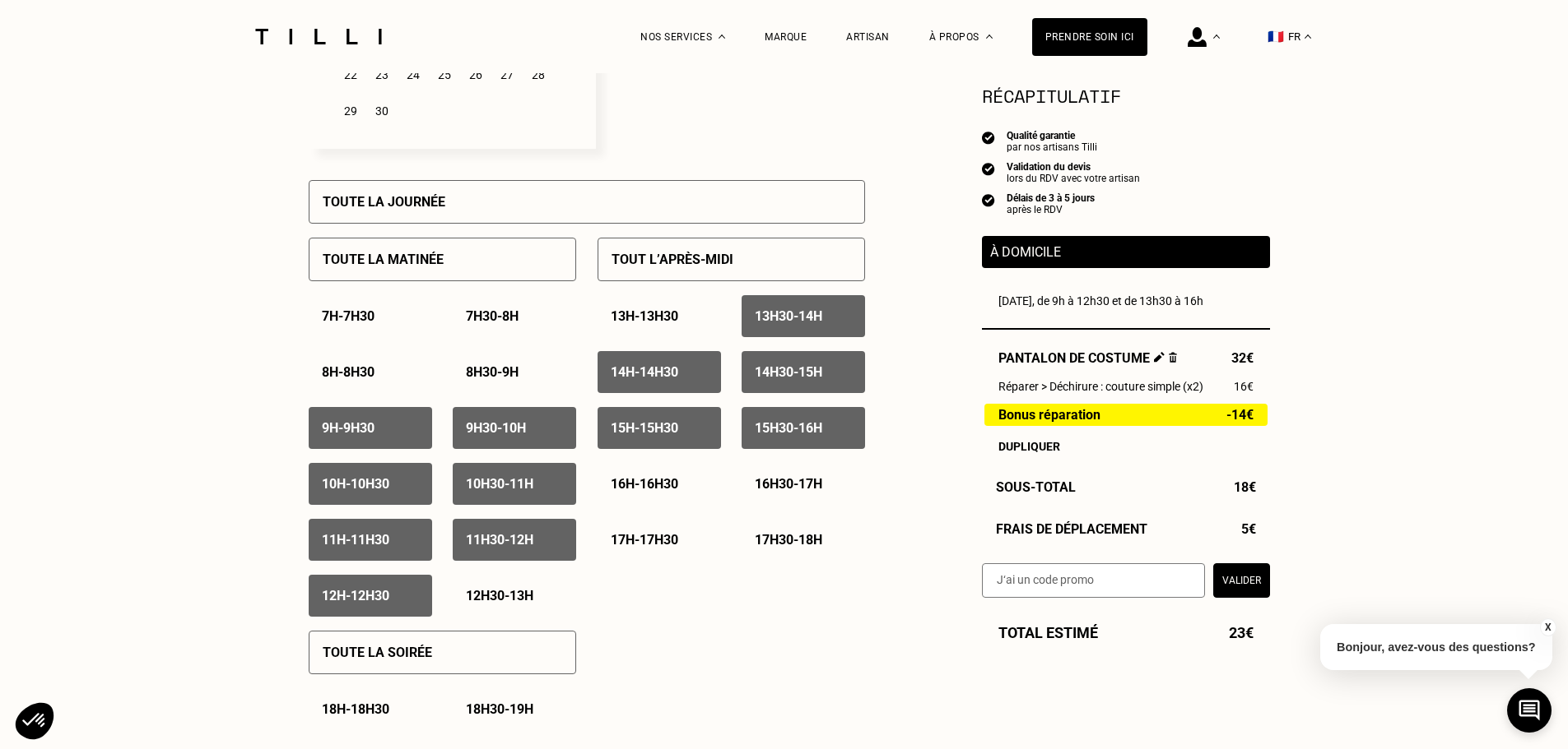
click at [784, 431] on p "15h30 - 16h" at bounding box center [787, 428] width 67 height 16
click at [679, 427] on p "15h - 15h30" at bounding box center [644, 428] width 67 height 16
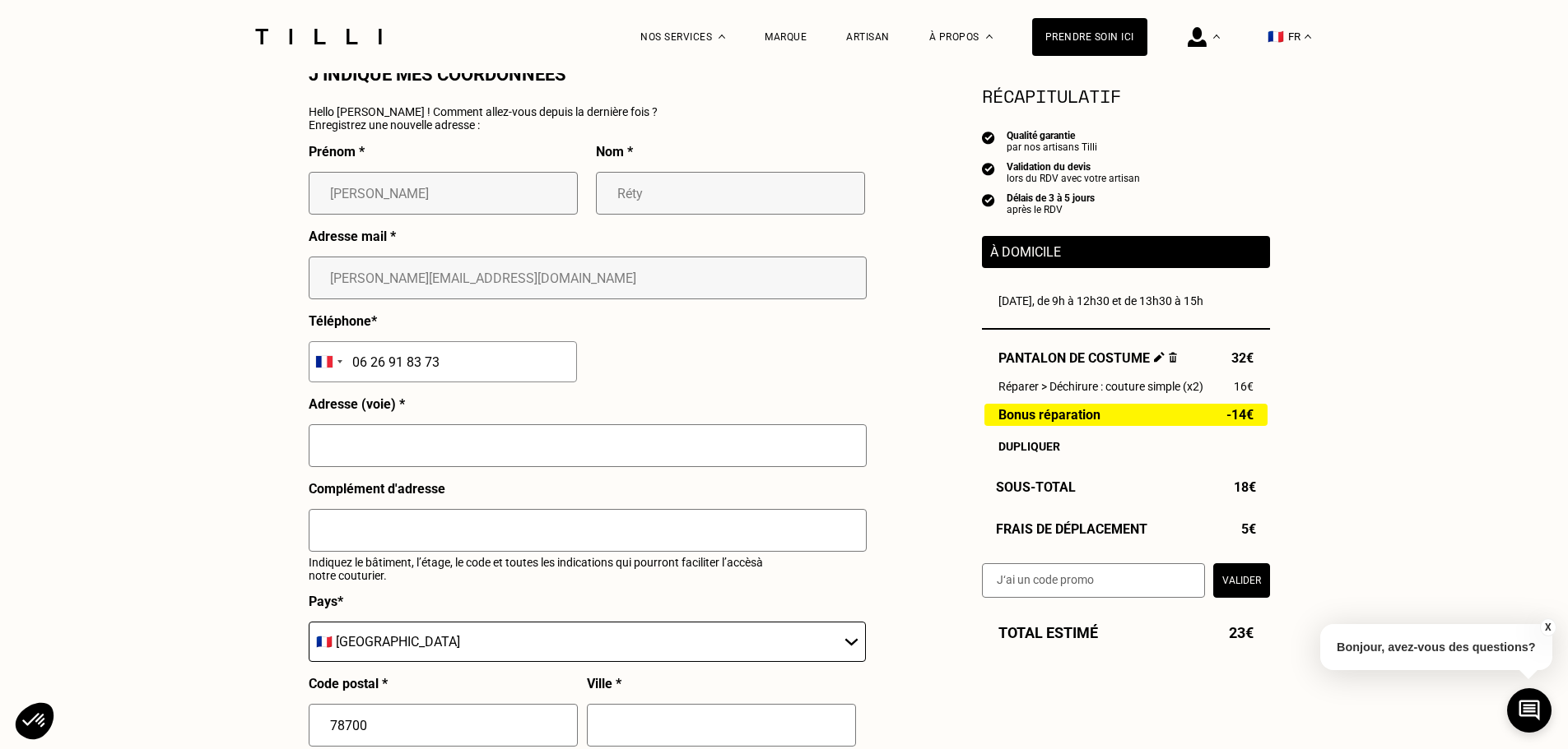
scroll to position [1563, 0]
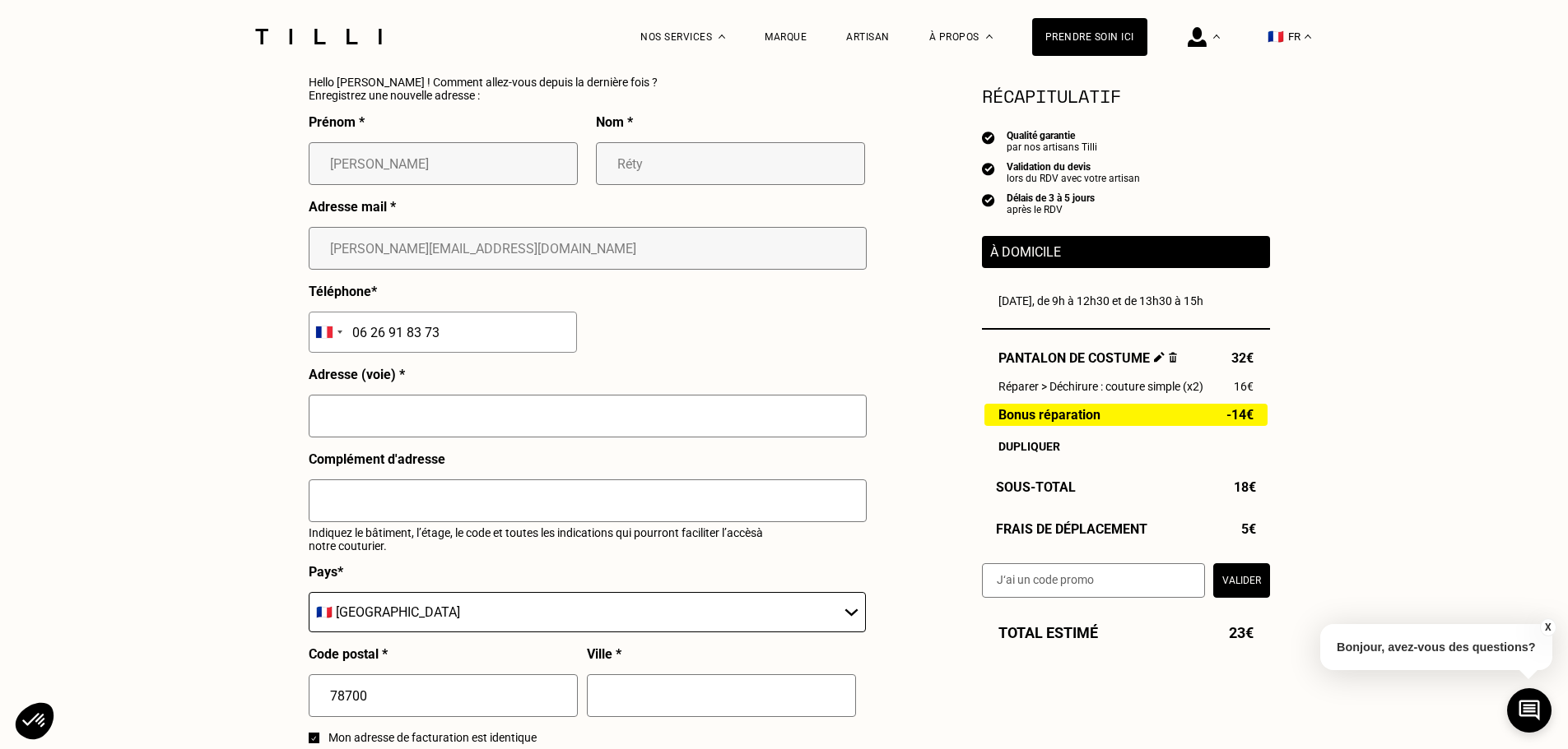
click at [358, 424] on input "text" at bounding box center [587, 416] width 558 height 43
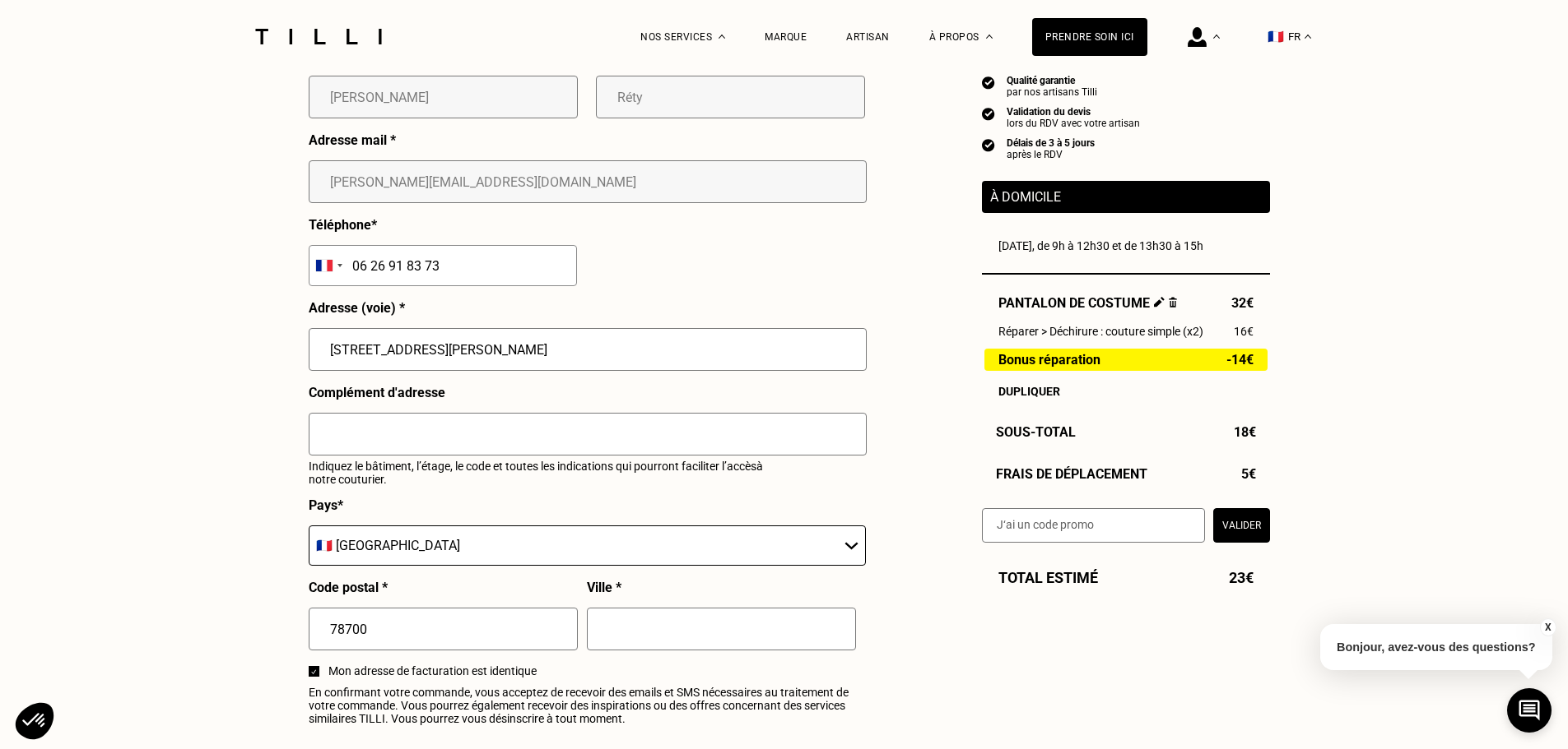
scroll to position [1727, 0]
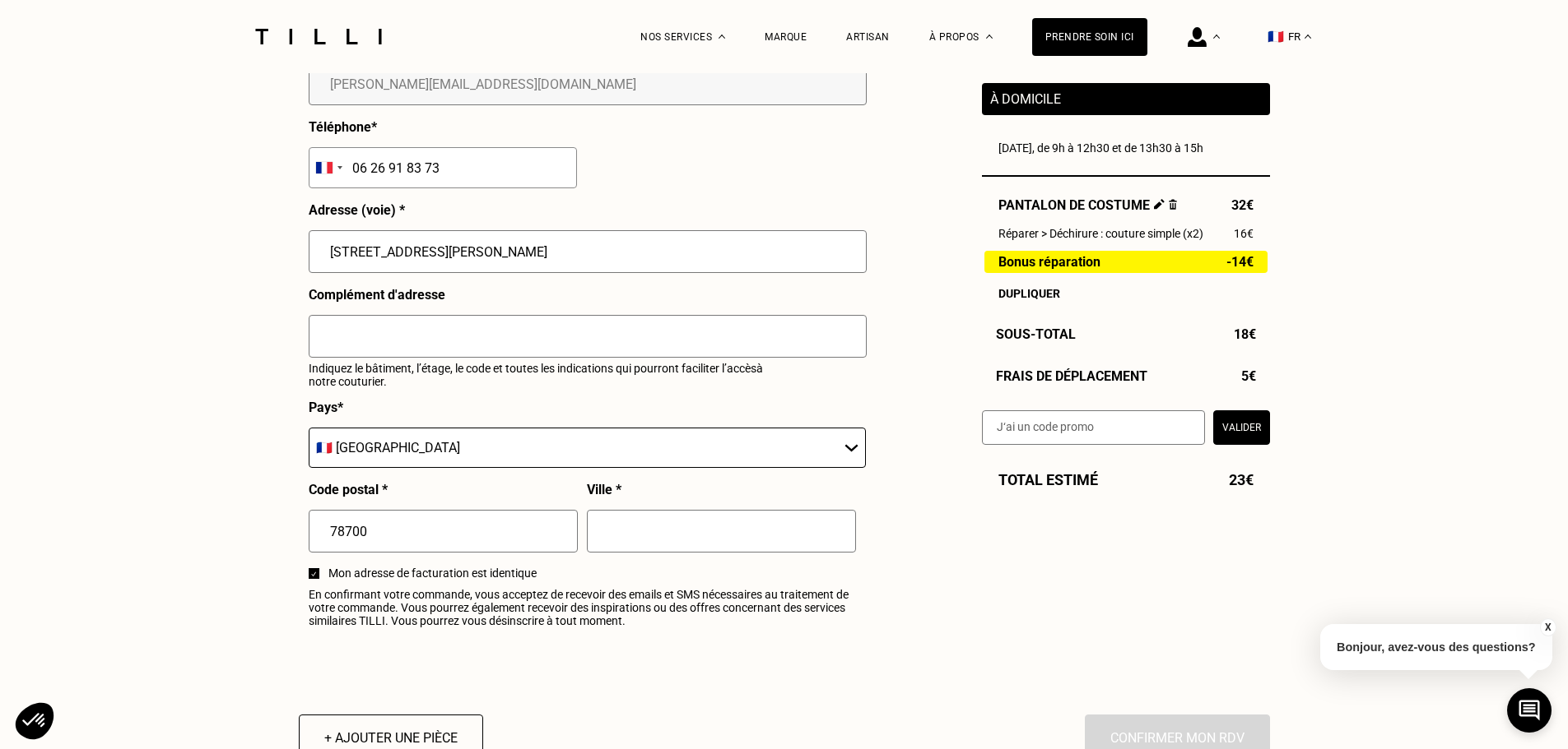
type input "[STREET_ADDRESS][PERSON_NAME]"
click at [633, 537] on input "text" at bounding box center [721, 531] width 269 height 43
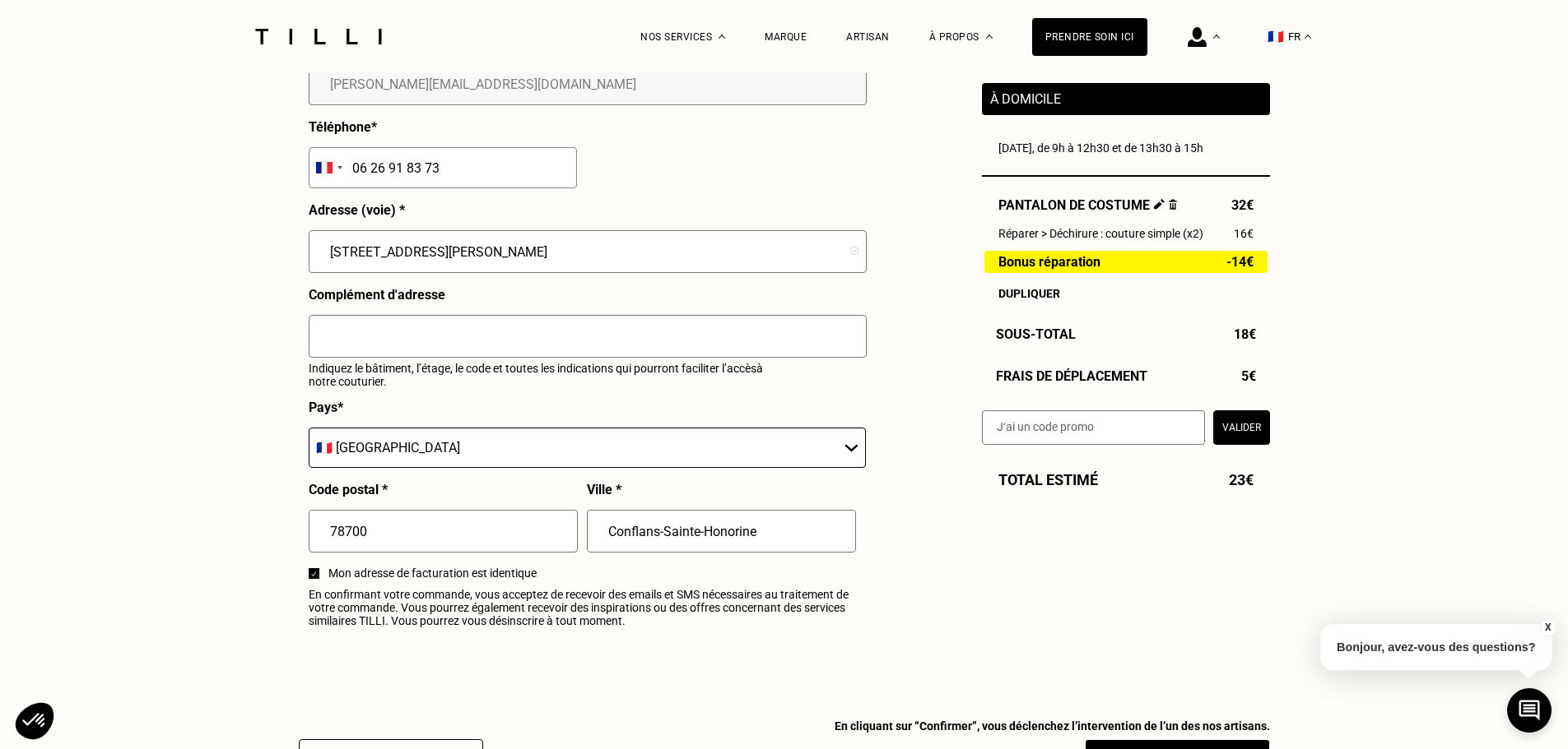
type input "Conflans-Sainte-Honorine"
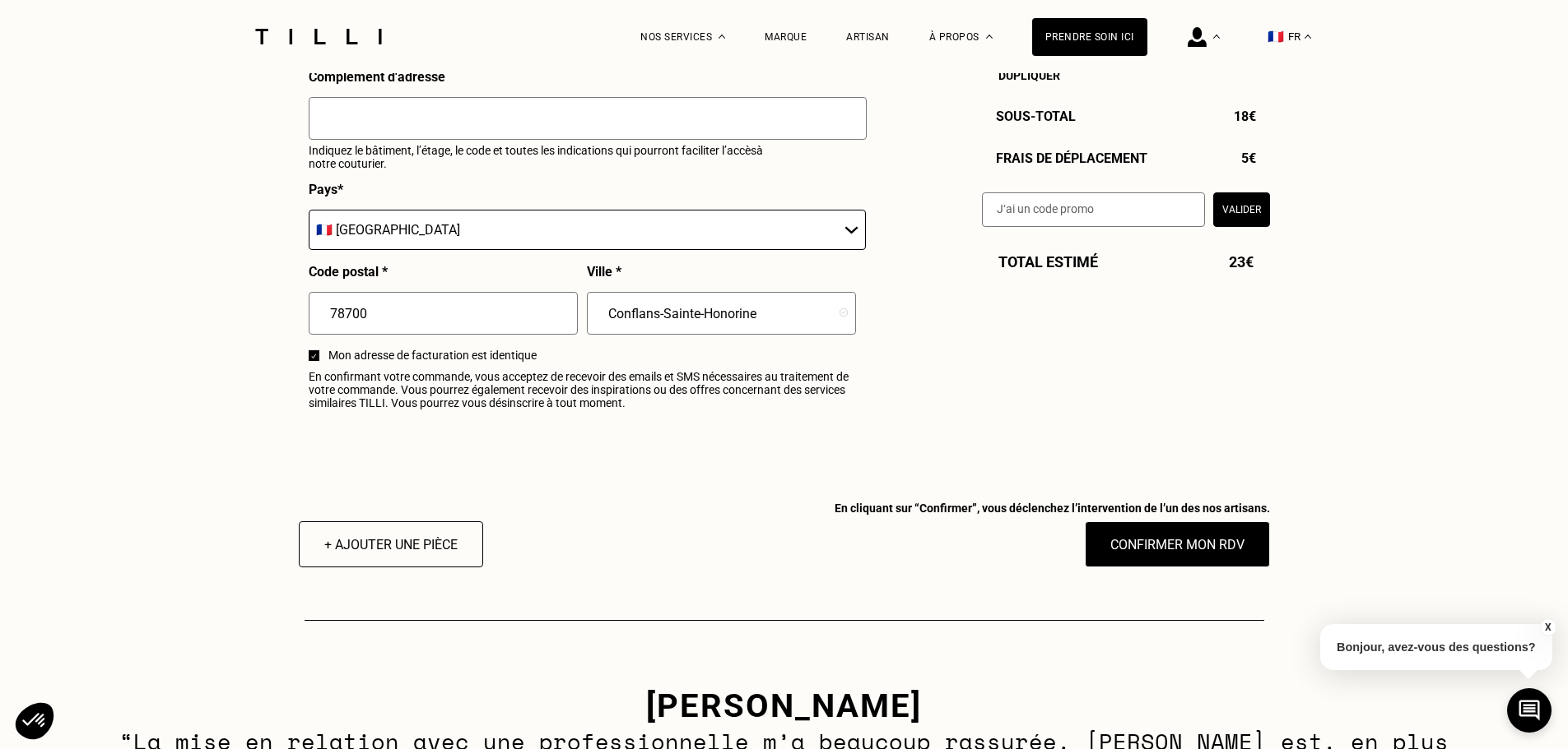
scroll to position [1974, 0]
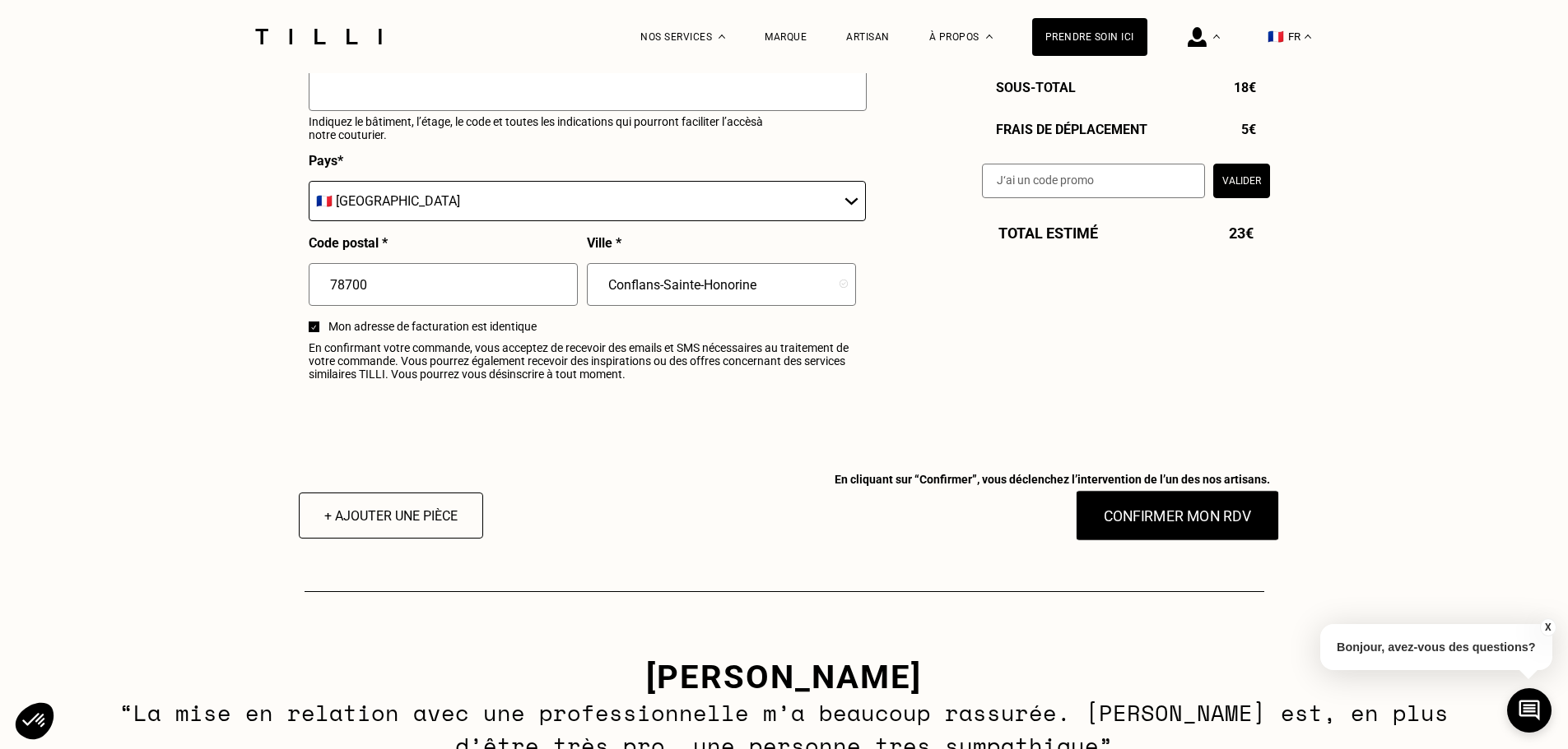
click at [1211, 536] on button "Confirmer mon RDV" at bounding box center [1177, 516] width 204 height 51
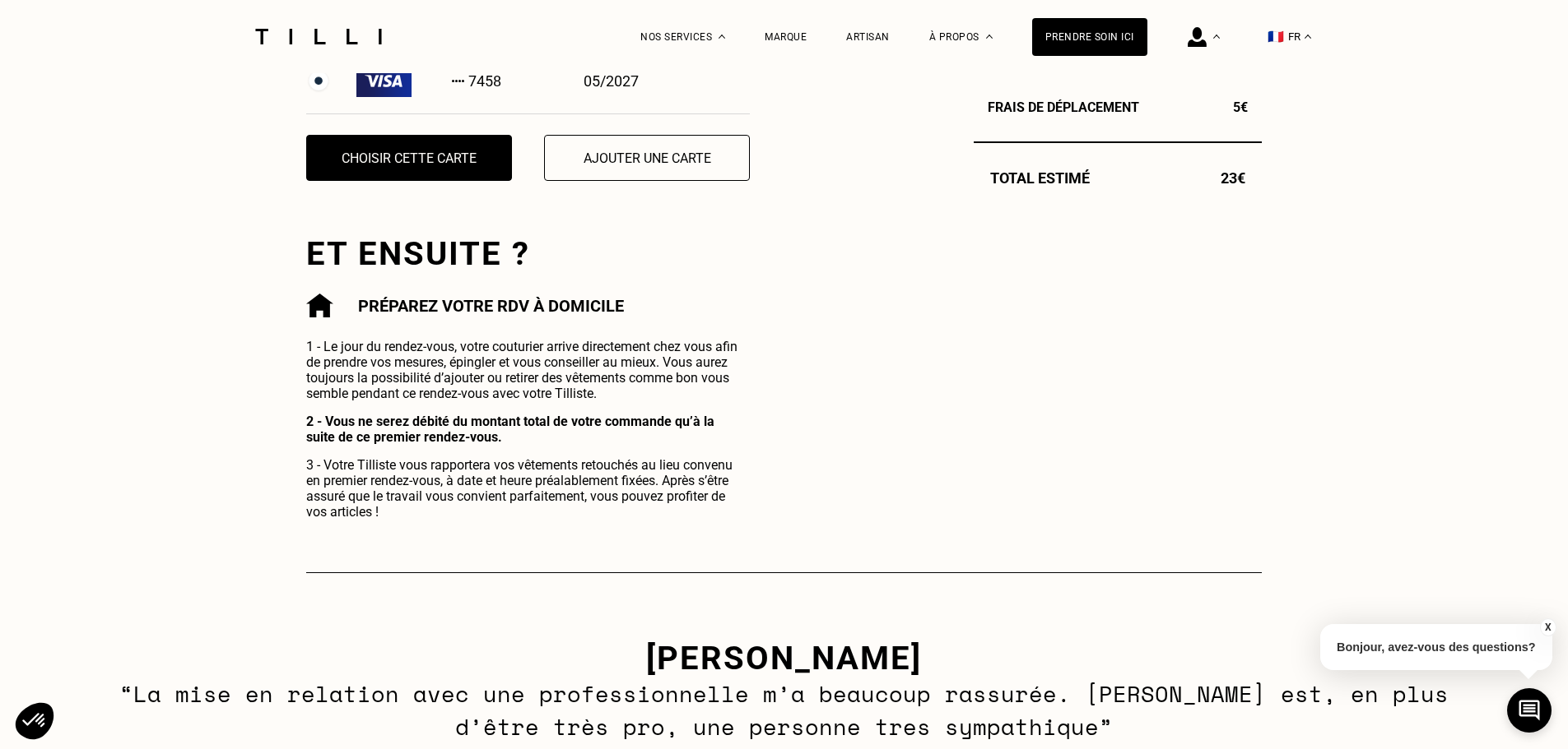
scroll to position [658, 0]
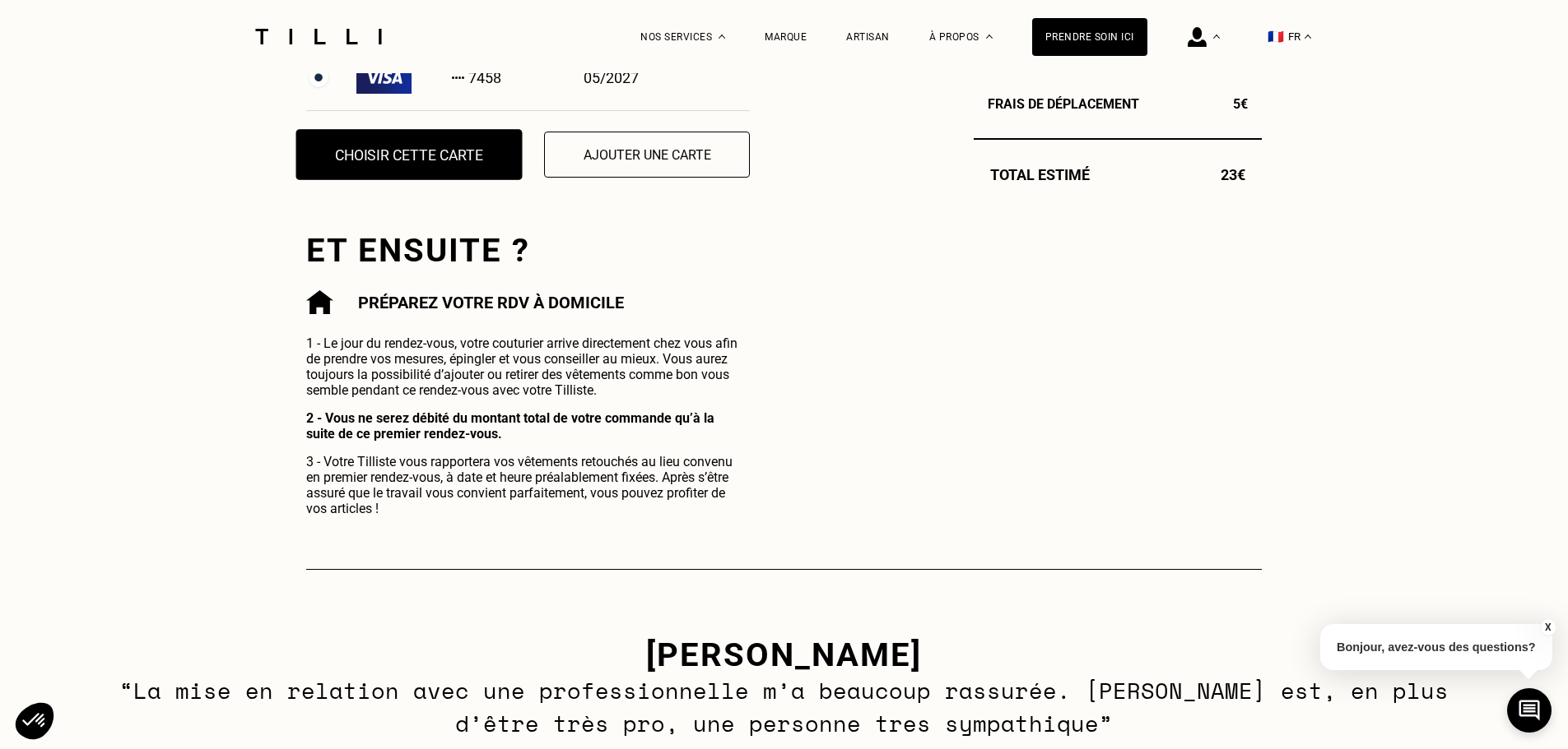
click at [410, 174] on button "Choisir cette carte" at bounding box center [409, 154] width 226 height 51
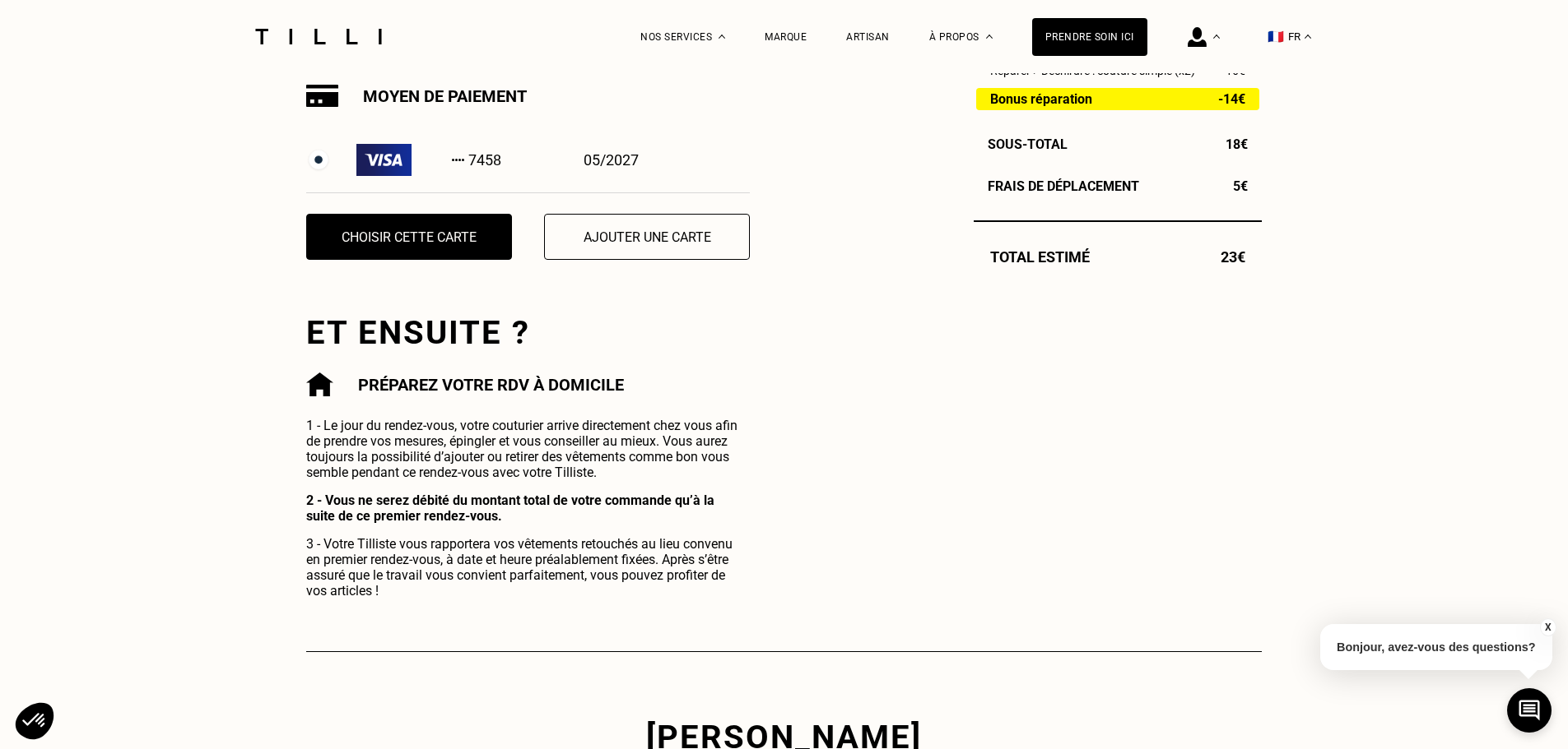
scroll to position [823, 0]
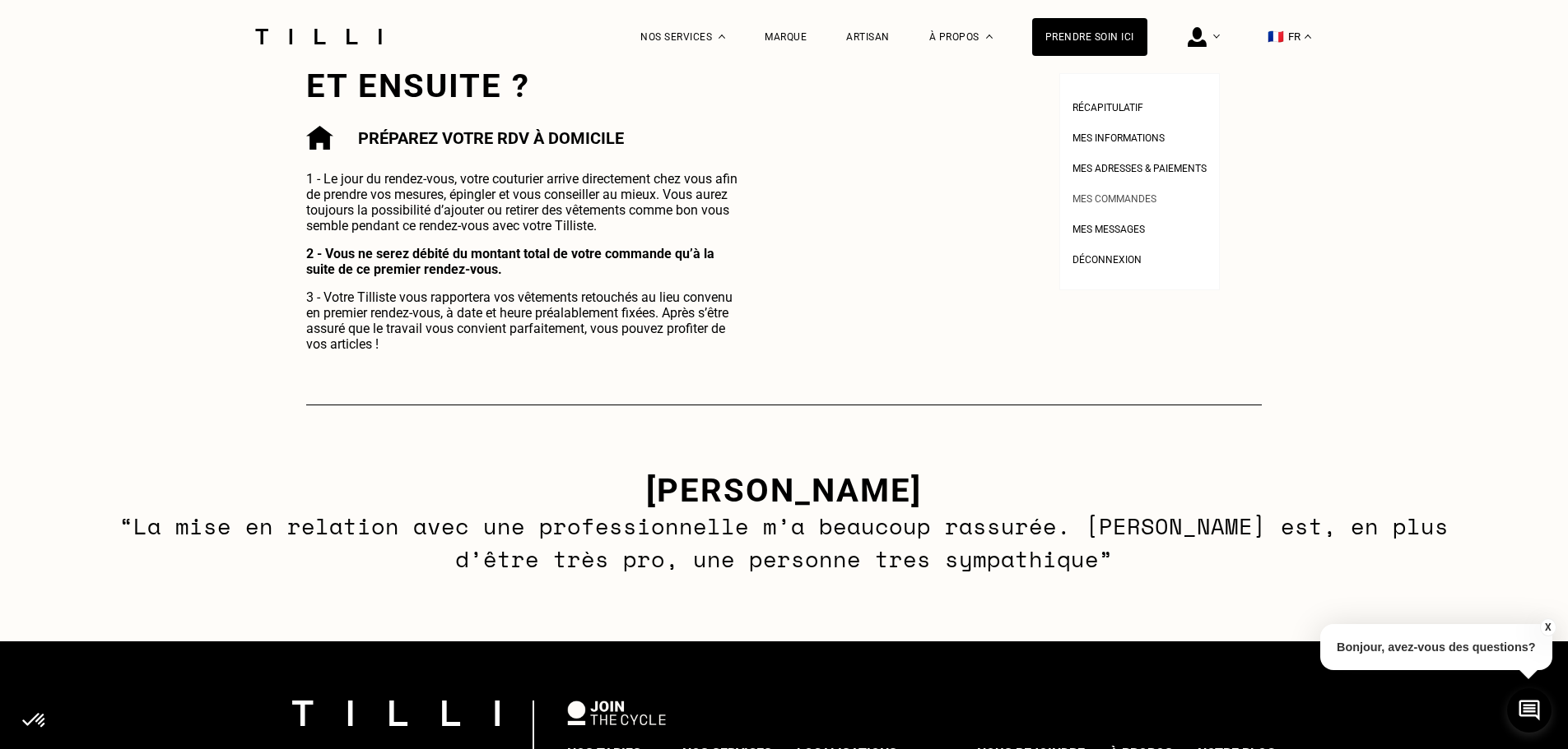
click at [1108, 196] on span "Mes commandes" at bounding box center [1114, 199] width 84 height 12
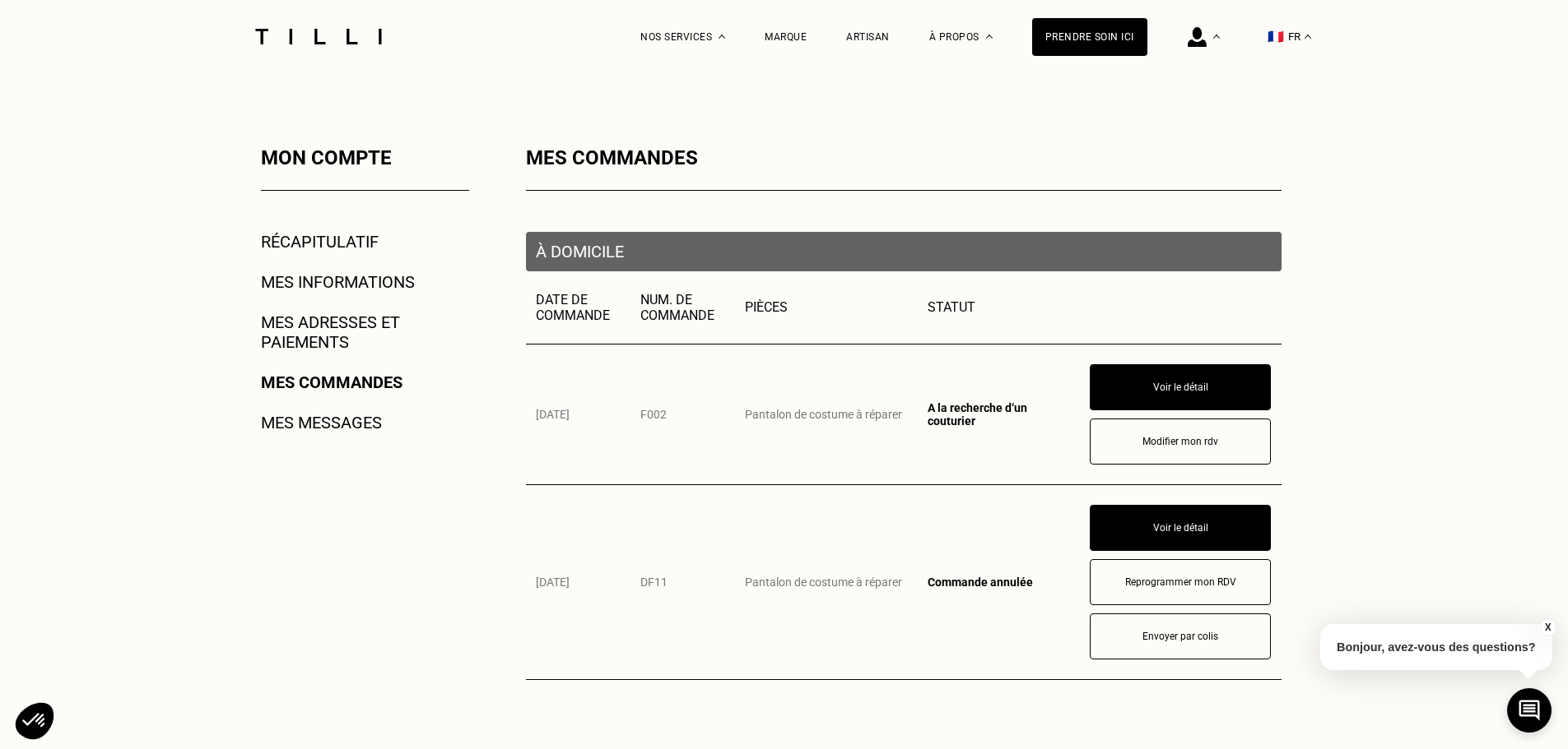
scroll to position [247, 0]
